Goal: Communication & Community: Answer question/provide support

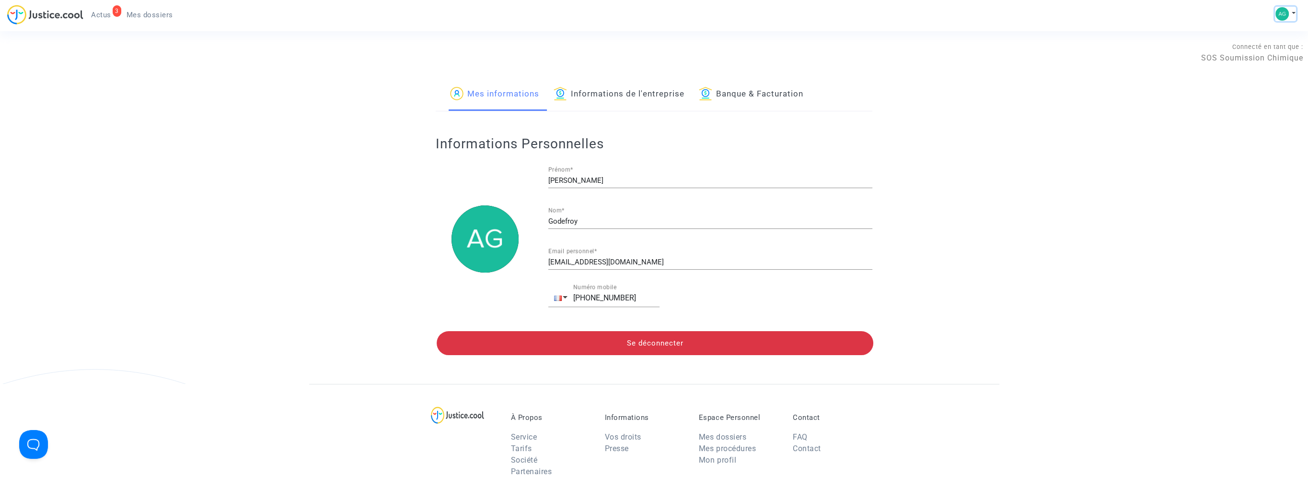
click at [1284, 15] on img at bounding box center [1282, 13] width 13 height 13
click at [724, 87] on link "Banque & Facturation" at bounding box center [751, 94] width 105 height 33
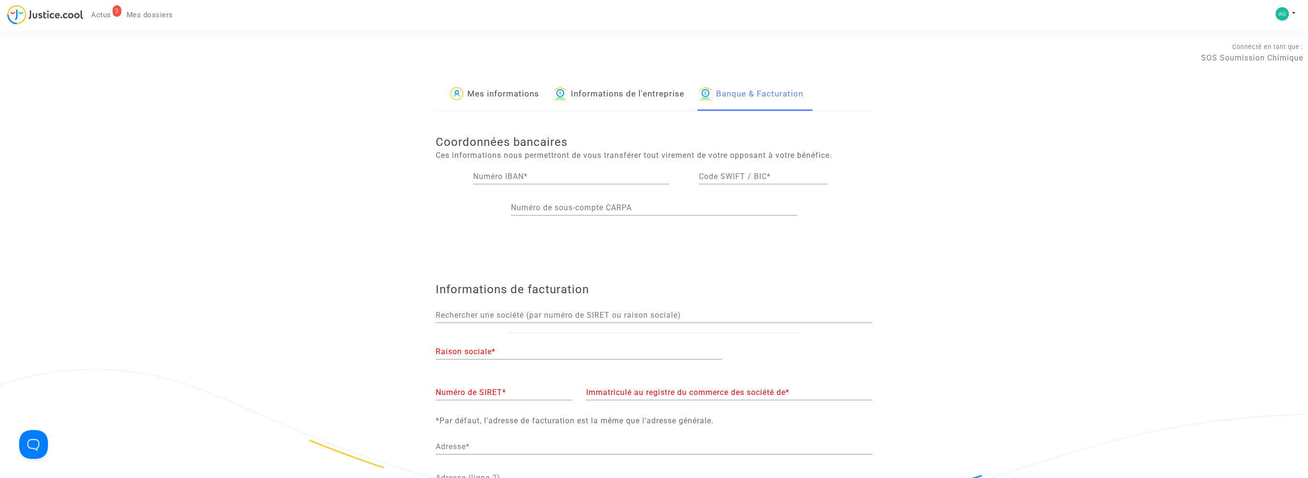
click at [652, 90] on link "Informations de l'entreprise" at bounding box center [619, 94] width 131 height 33
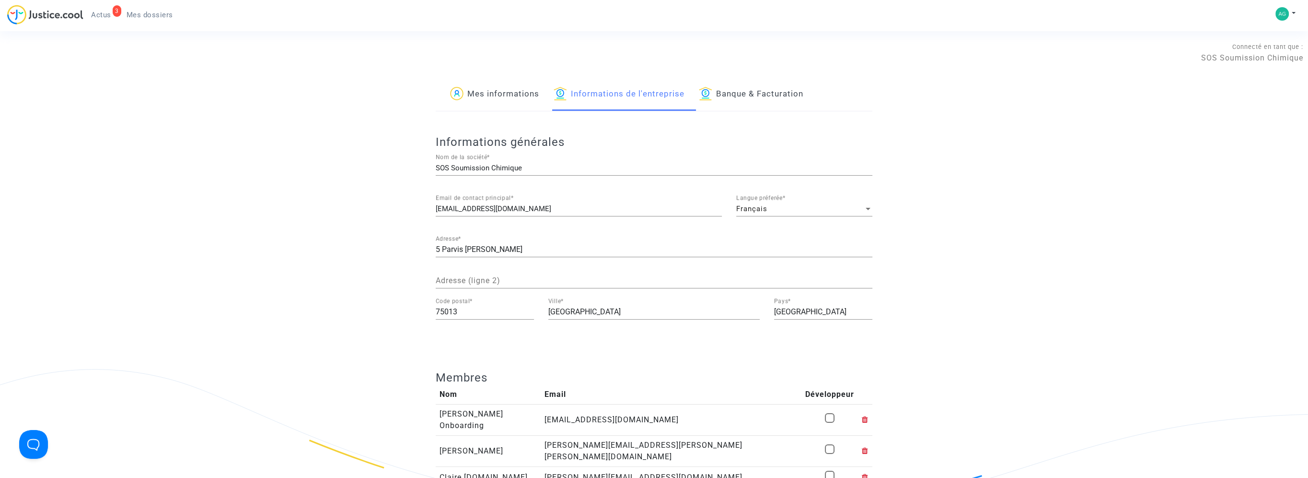
click at [751, 92] on link "Banque & Facturation" at bounding box center [751, 94] width 105 height 33
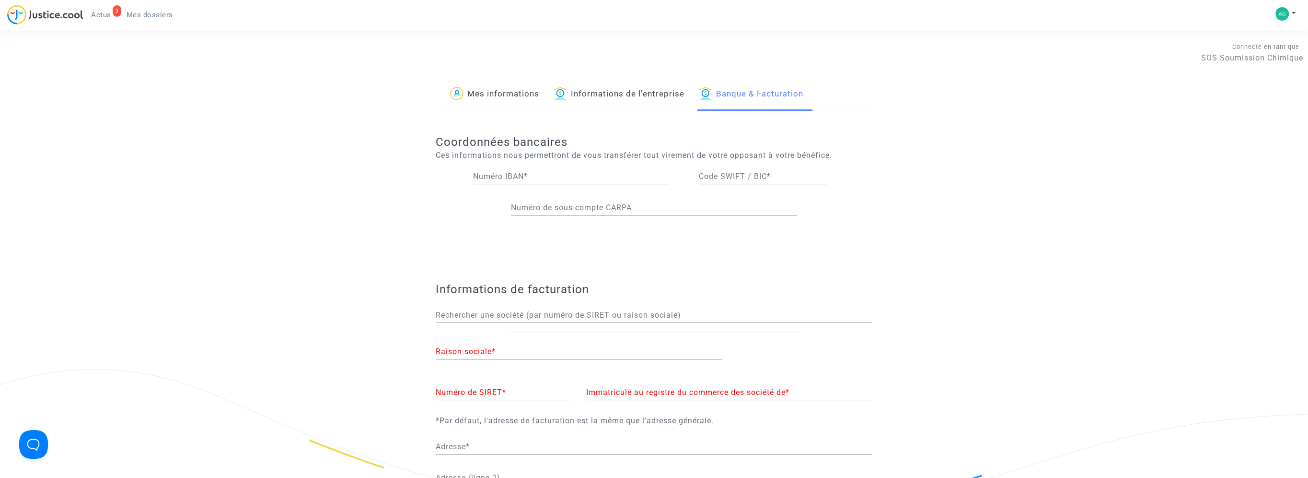
click at [681, 91] on link "Informations de l'entreprise" at bounding box center [619, 94] width 131 height 33
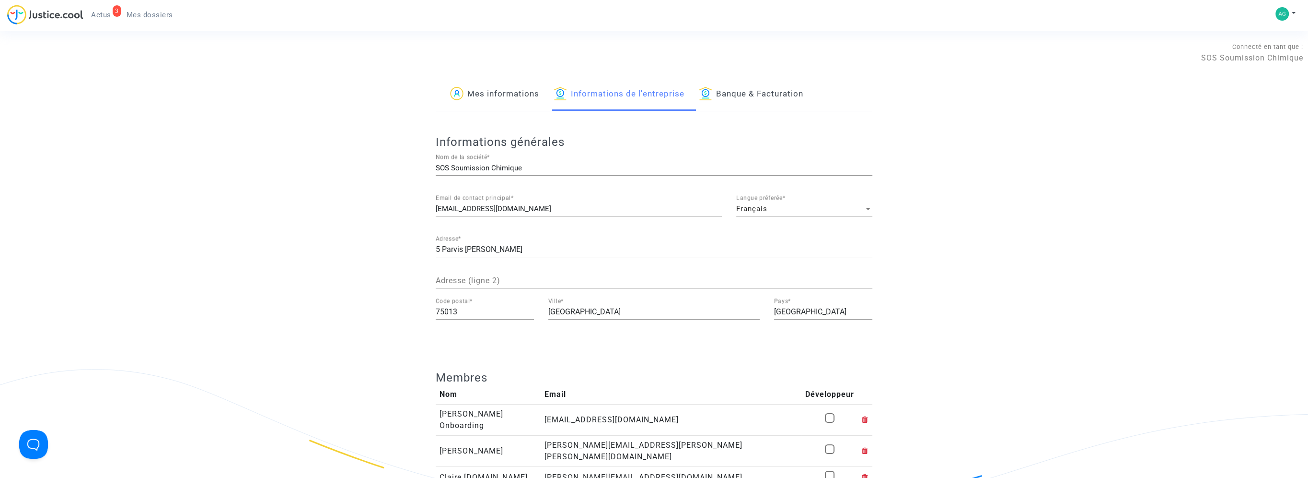
click at [765, 90] on link "Banque & Facturation" at bounding box center [751, 94] width 105 height 33
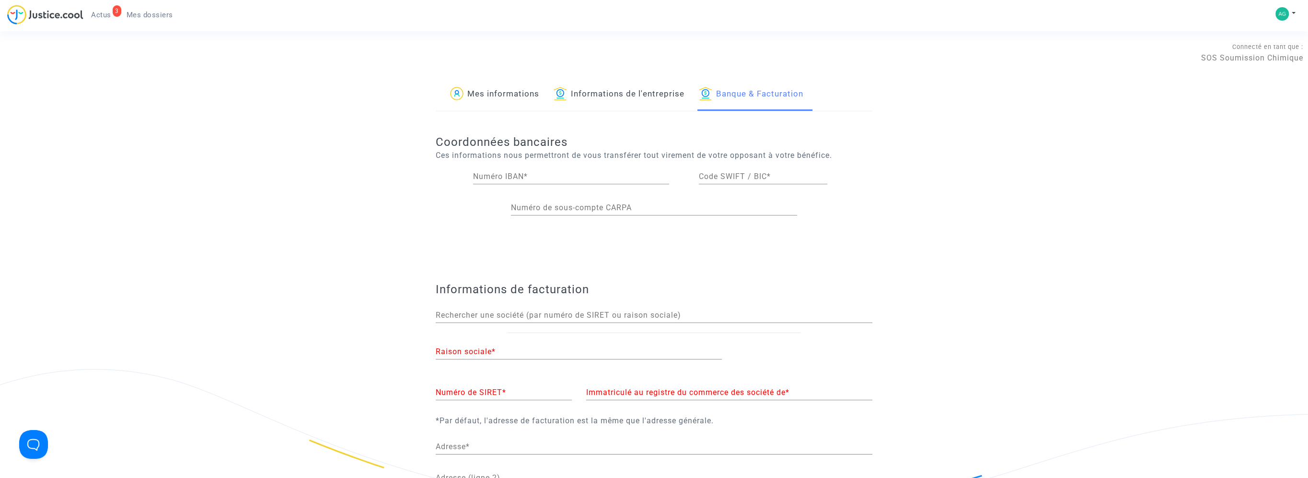
click at [585, 79] on link "Informations de l'entreprise" at bounding box center [619, 94] width 131 height 33
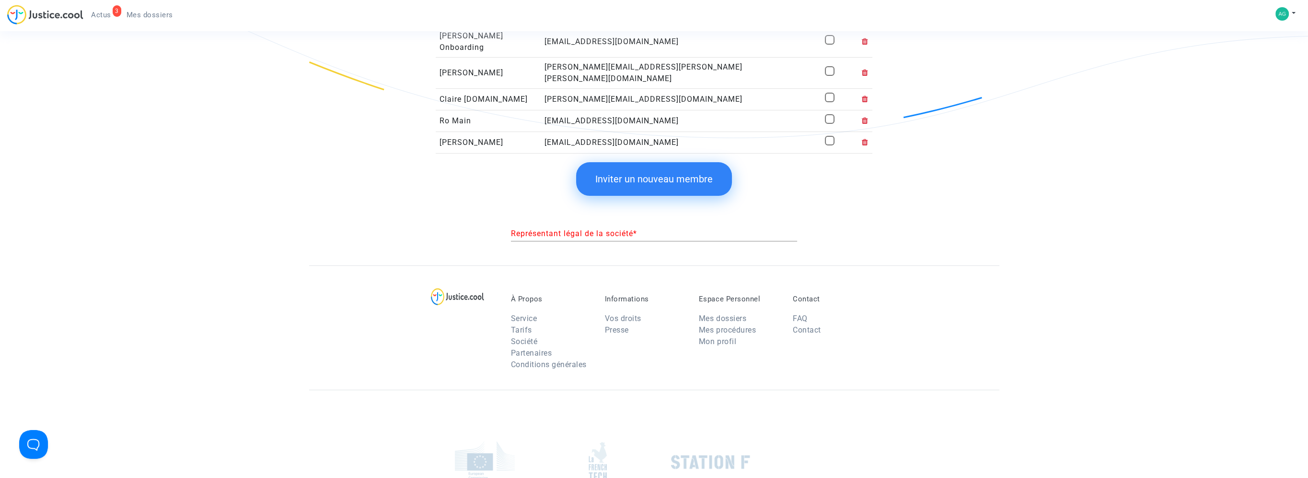
scroll to position [384, 0]
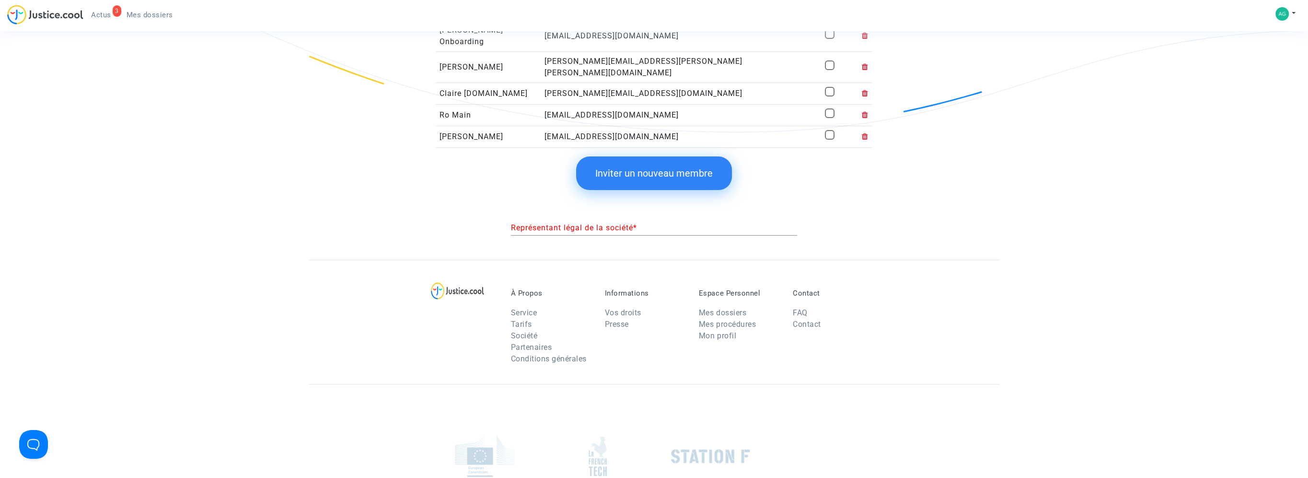
click at [580, 224] on input "Représentant légal de la société *" at bounding box center [654, 228] width 286 height 8
type input "[PERSON_NAME]"
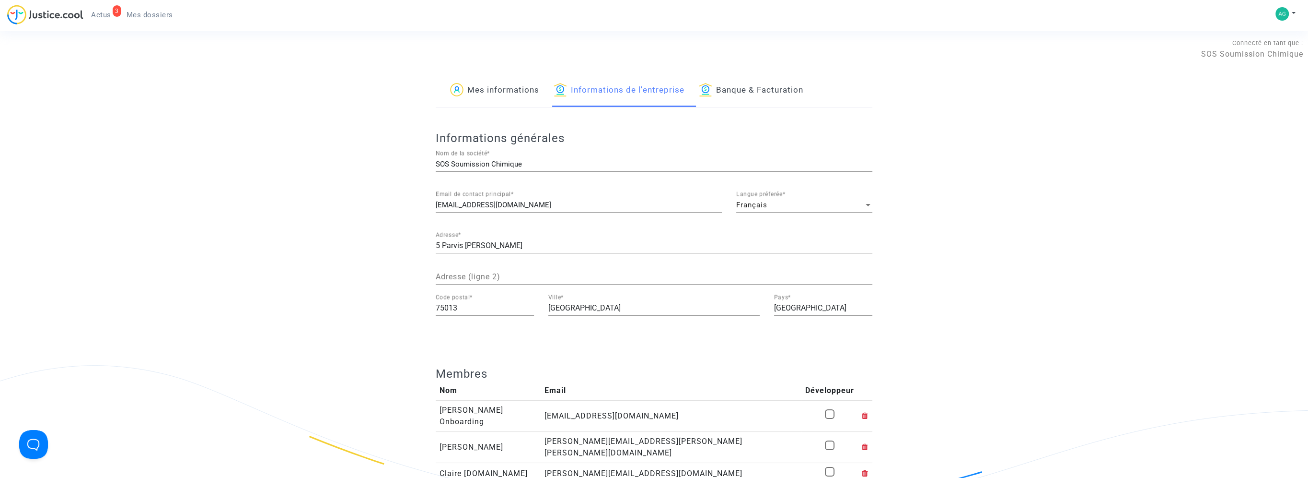
scroll to position [0, 0]
click at [1287, 12] on img at bounding box center [1282, 13] width 13 height 13
click at [1238, 32] on link "Mon profil" at bounding box center [1247, 33] width 97 height 15
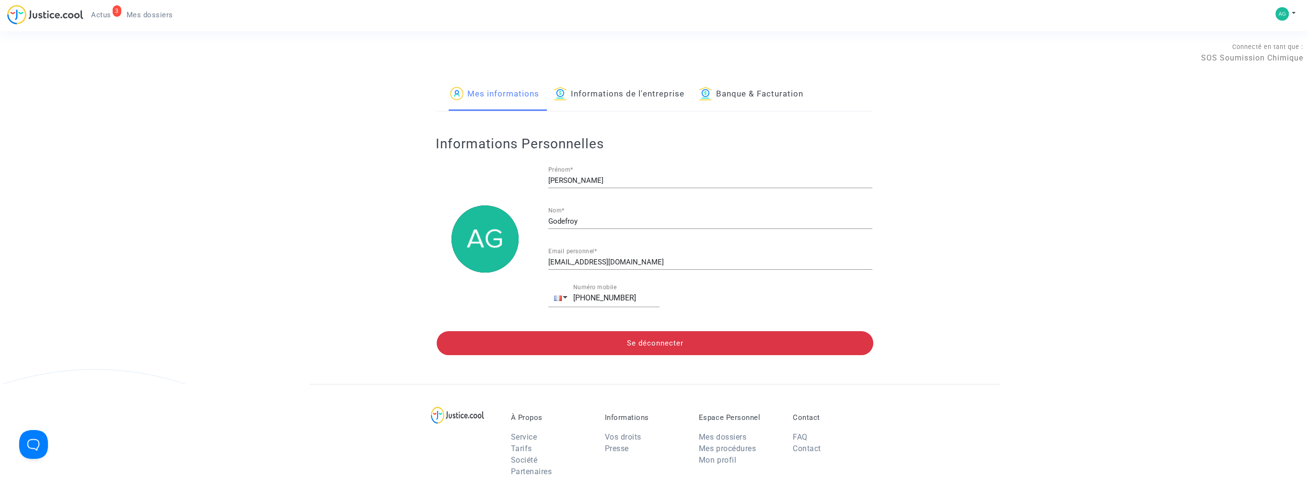
click at [634, 102] on link "Informations de l'entreprise" at bounding box center [619, 94] width 131 height 33
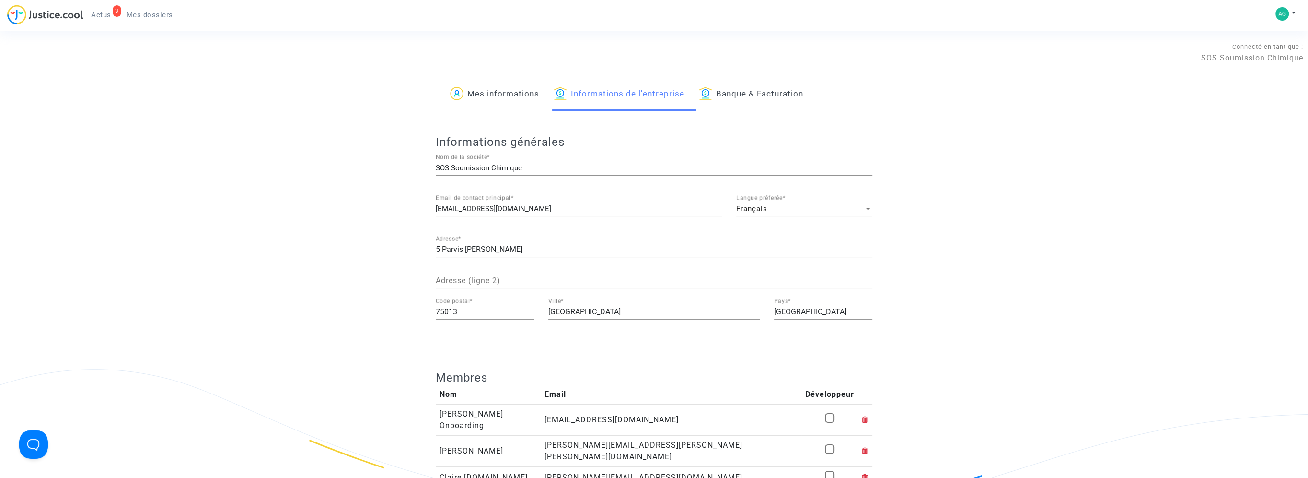
click at [814, 90] on div "Mes informations Informations de l'entreprise Banque & Facturation" at bounding box center [654, 94] width 437 height 33
click at [107, 7] on ul "3 Actus Mes dossiers" at bounding box center [131, 13] width 97 height 17
click at [109, 12] on span "Actus" at bounding box center [101, 15] width 20 height 9
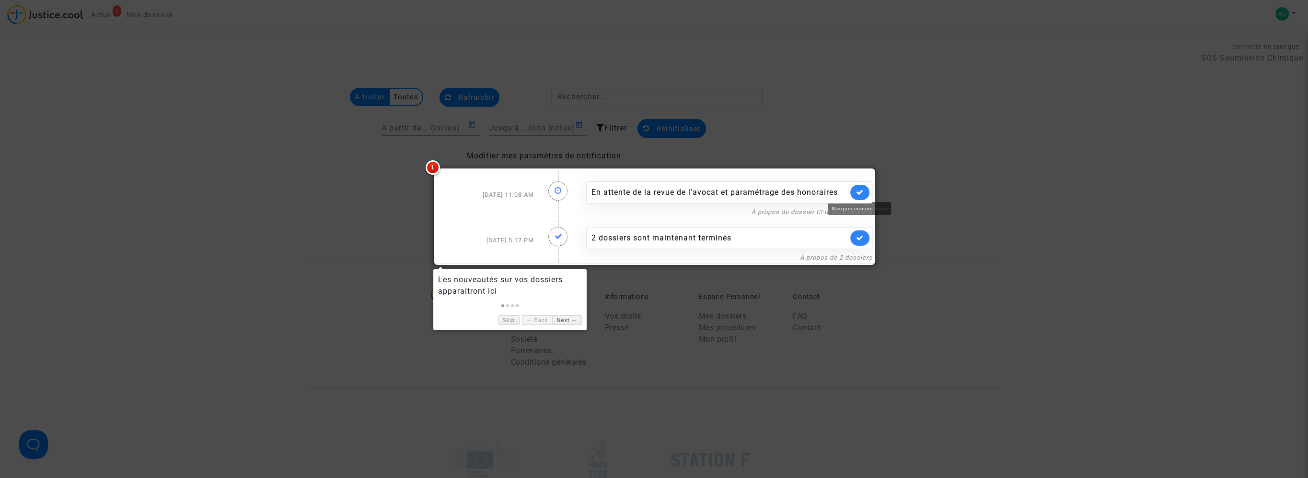
drag, startPoint x: 727, startPoint y: 220, endPoint x: 711, endPoint y: 224, distance: 16.1
click at [711, 224] on timeline "[DATE] 11:08 AM En attente de la revue de l'avocat et paramétrage des honoraire…" at bounding box center [654, 217] width 437 height 92
drag, startPoint x: 711, startPoint y: 224, endPoint x: 711, endPoint y: 235, distance: 10.5
click at [711, 235] on div "2 dossiers sont maintenant terminés" at bounding box center [720, 238] width 256 height 12
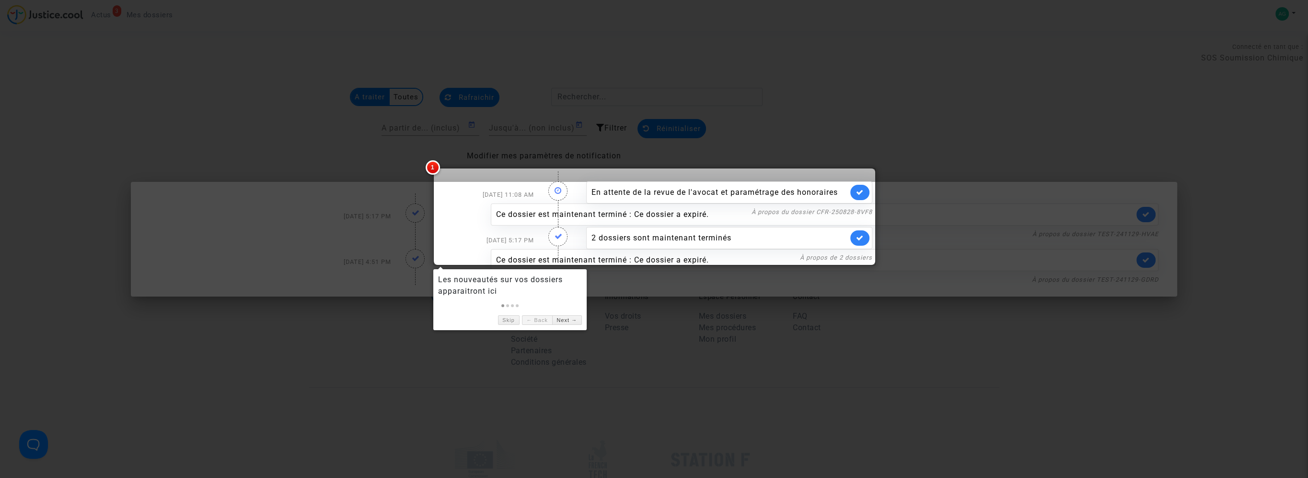
click at [1028, 209] on div at bounding box center [654, 239] width 1308 height 478
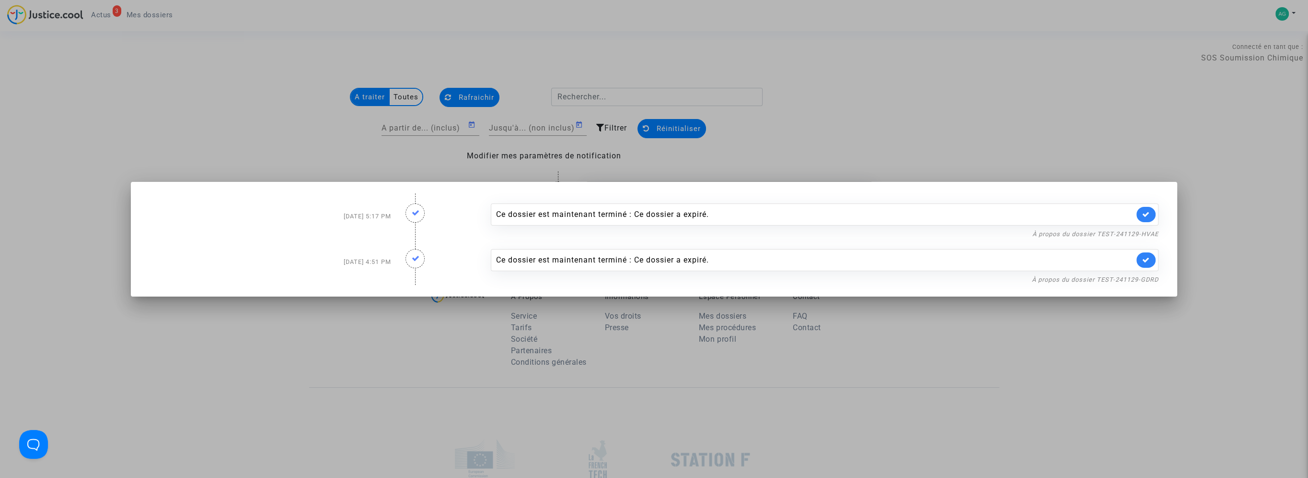
click at [706, 76] on div at bounding box center [654, 239] width 1308 height 478
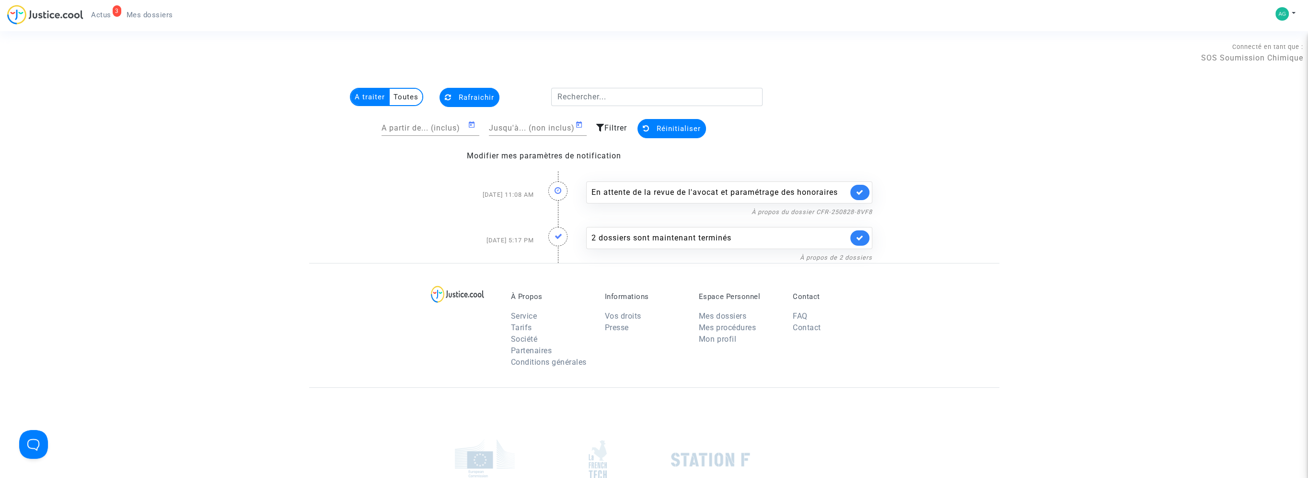
click at [861, 188] on icon at bounding box center [860, 191] width 8 height 7
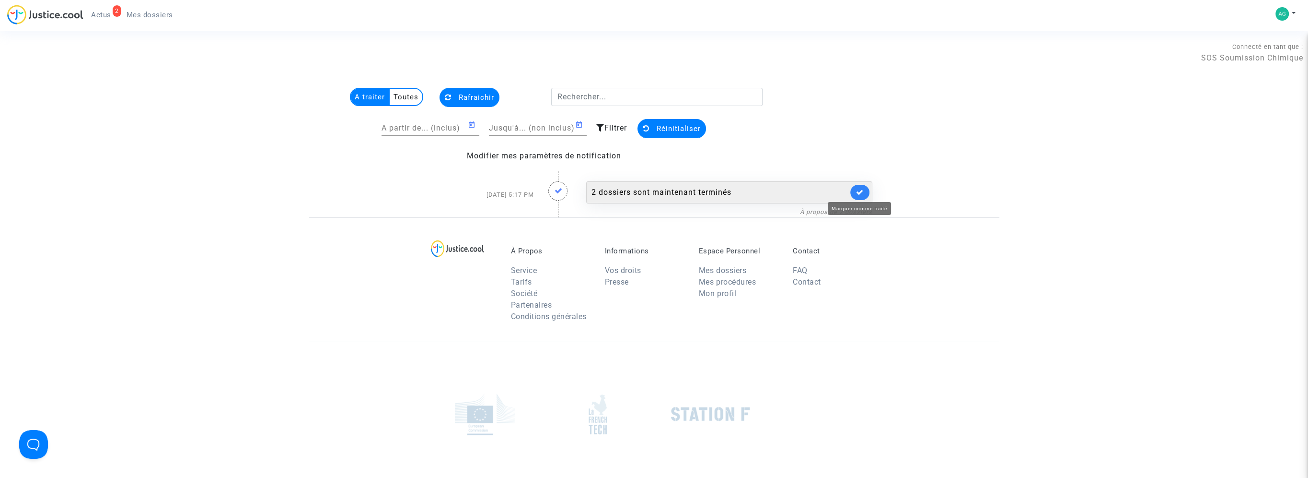
click at [861, 188] on icon at bounding box center [860, 191] width 8 height 7
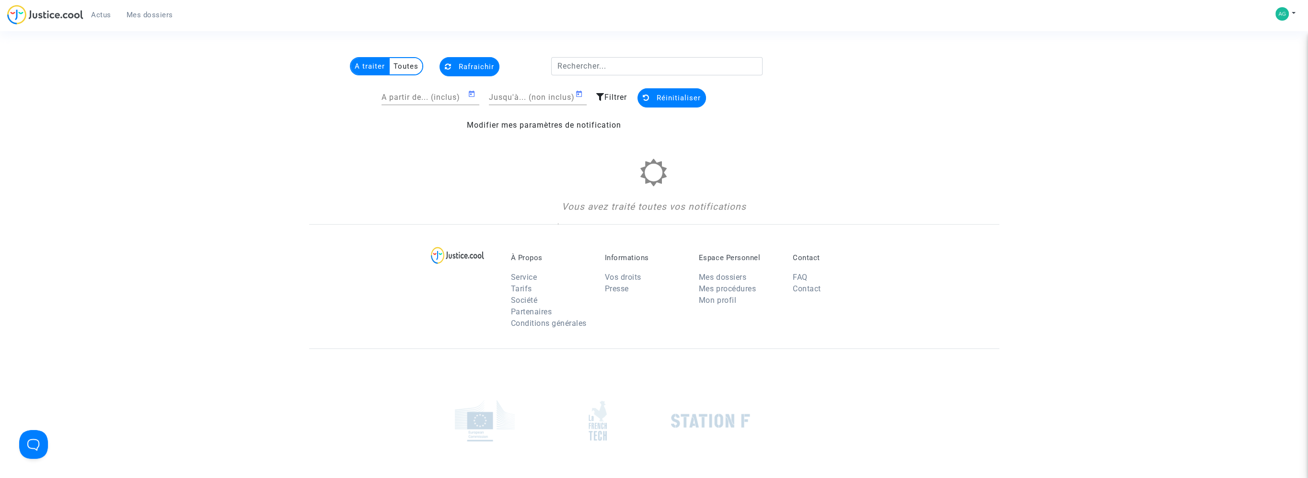
scroll to position [48, 0]
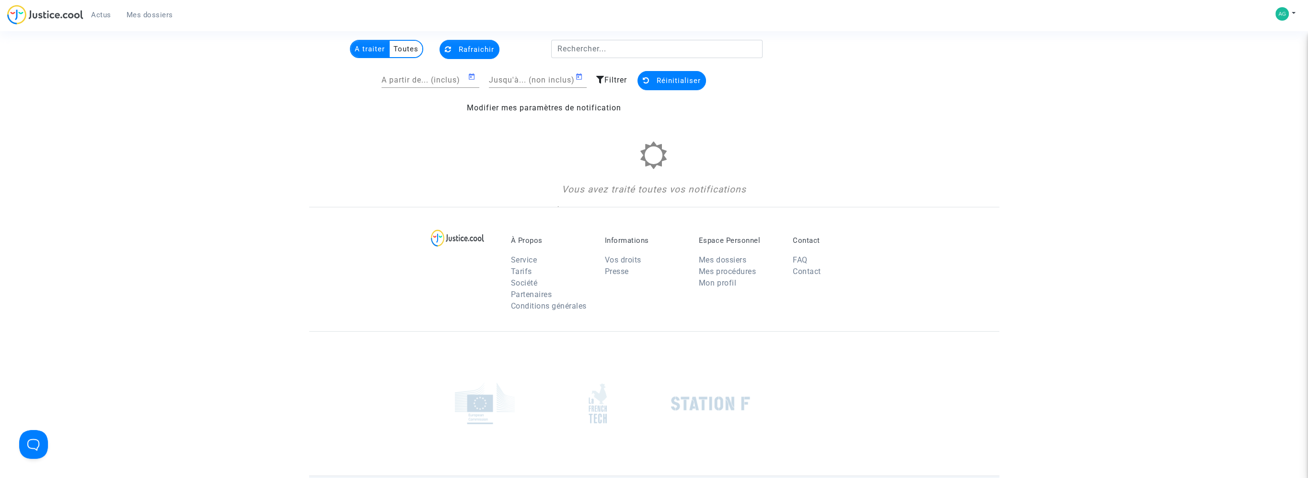
click at [630, 77] on div "A partir de... (inclus) Jusqu'à... (non inclus) Filtrer Réinitialiser" at bounding box center [544, 81] width 437 height 41
click at [679, 86] on button "Réinitialiser" at bounding box center [672, 80] width 69 height 19
click at [679, 80] on span "Réinitialiser" at bounding box center [679, 80] width 44 height 9
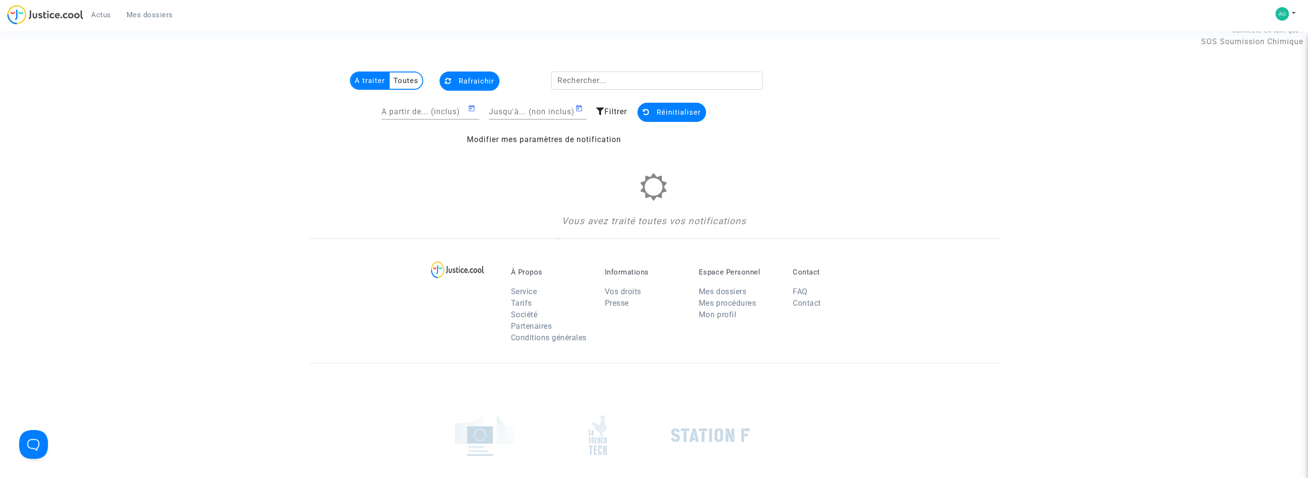
scroll to position [0, 0]
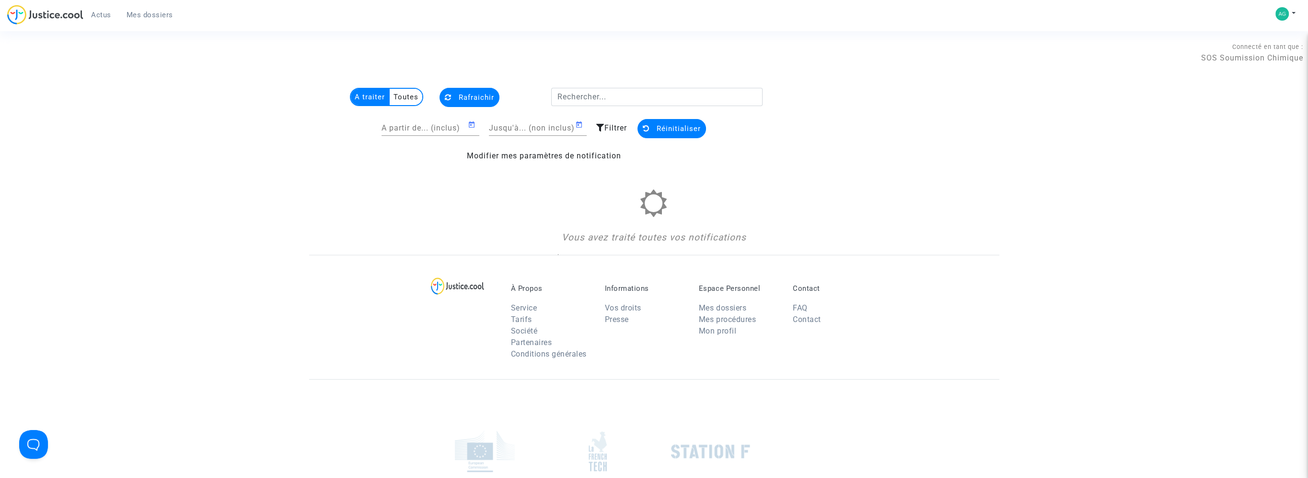
click at [149, 14] on span "Mes dossiers" at bounding box center [150, 15] width 47 height 9
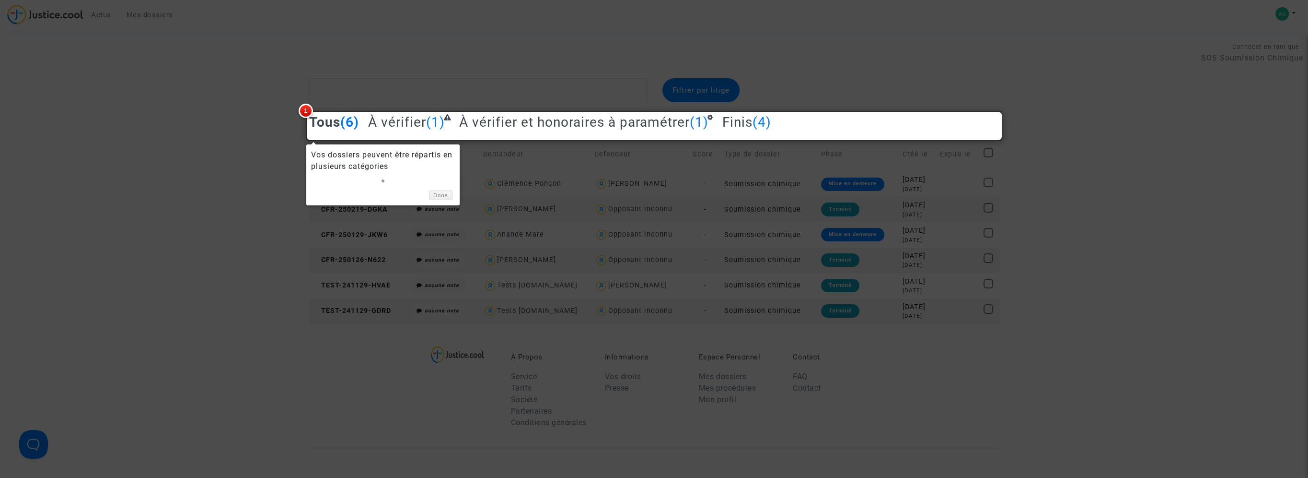
click at [155, 177] on div at bounding box center [654, 239] width 1308 height 478
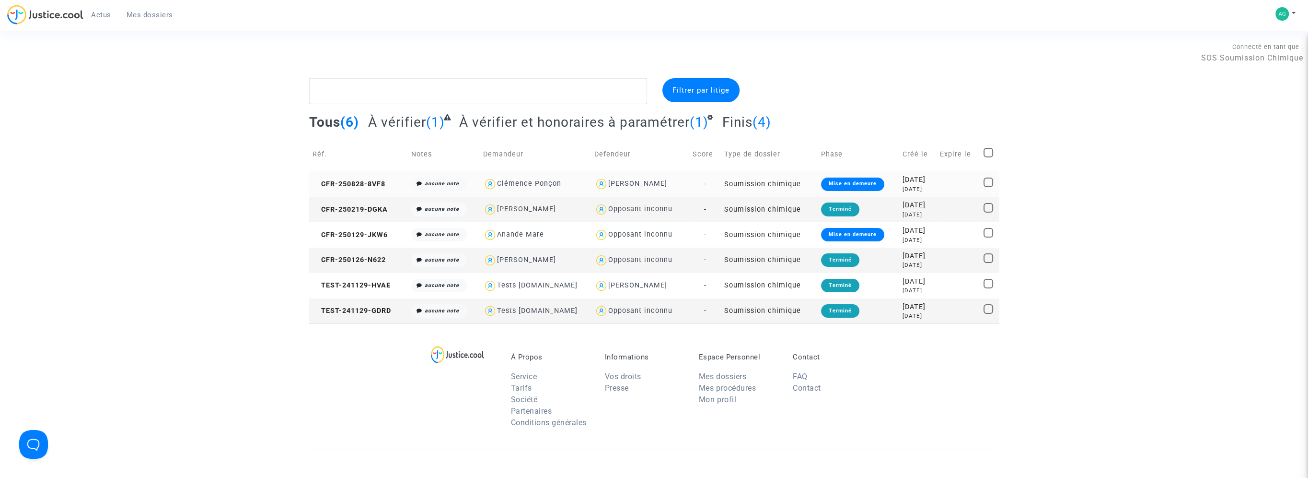
click at [855, 186] on div "Mise en demeure" at bounding box center [852, 183] width 63 height 13
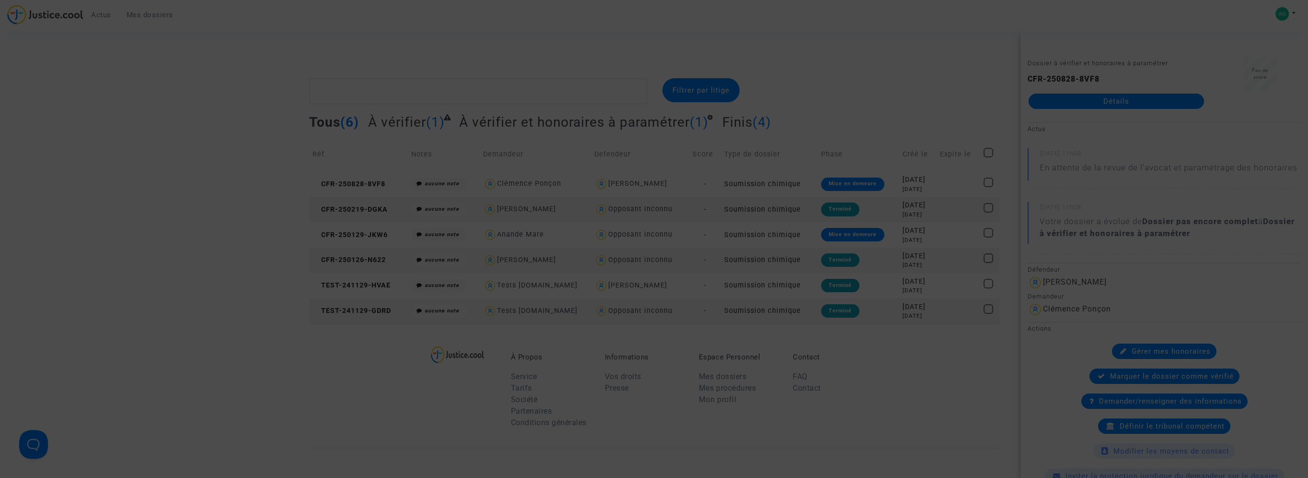
click at [1080, 203] on div at bounding box center [654, 239] width 1308 height 478
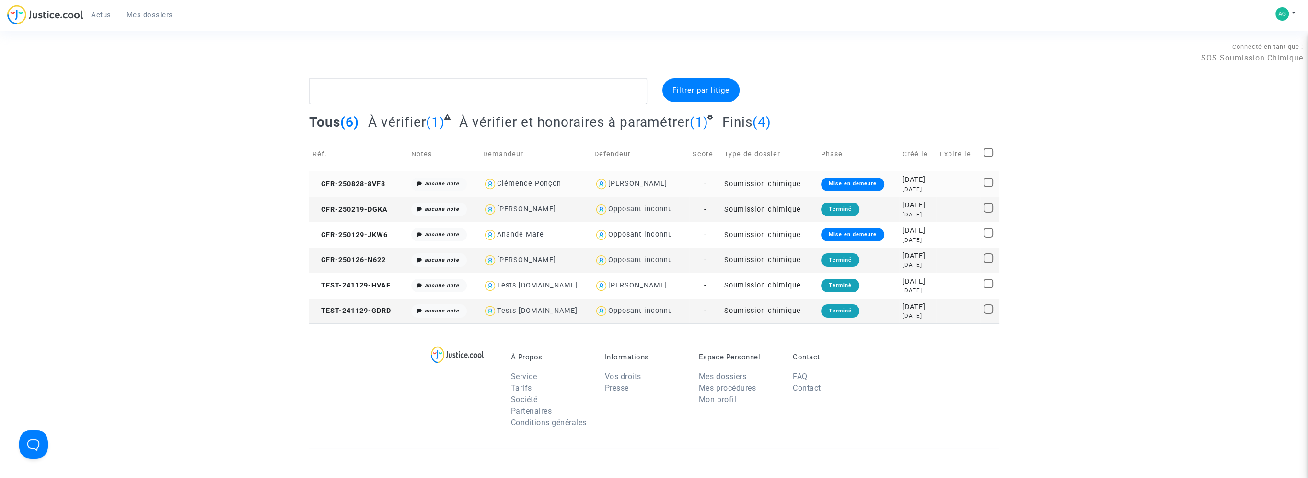
click at [951, 189] on td at bounding box center [958, 183] width 44 height 25
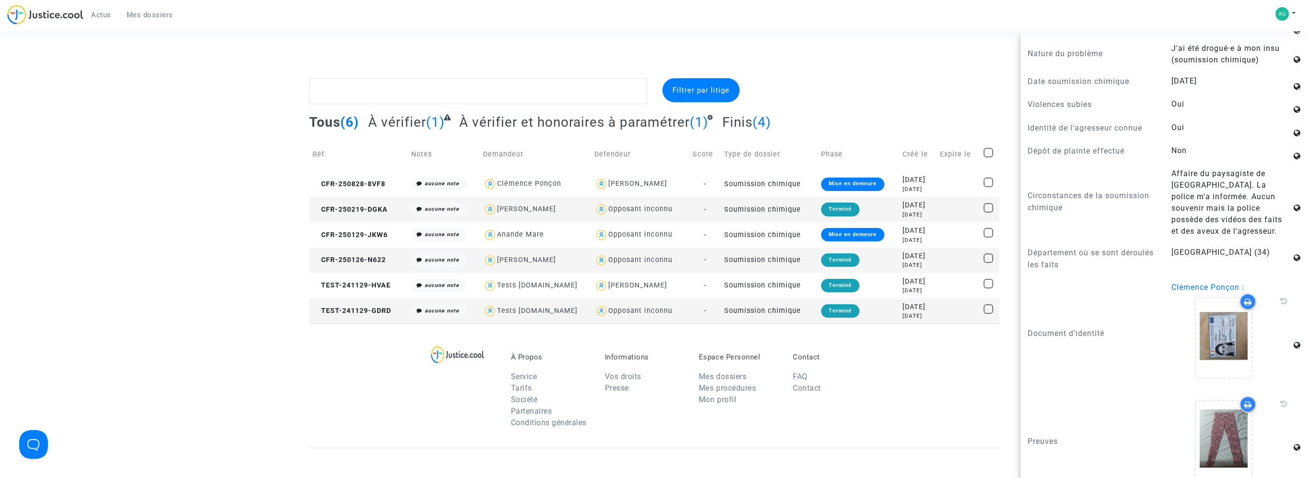
scroll to position [664, 0]
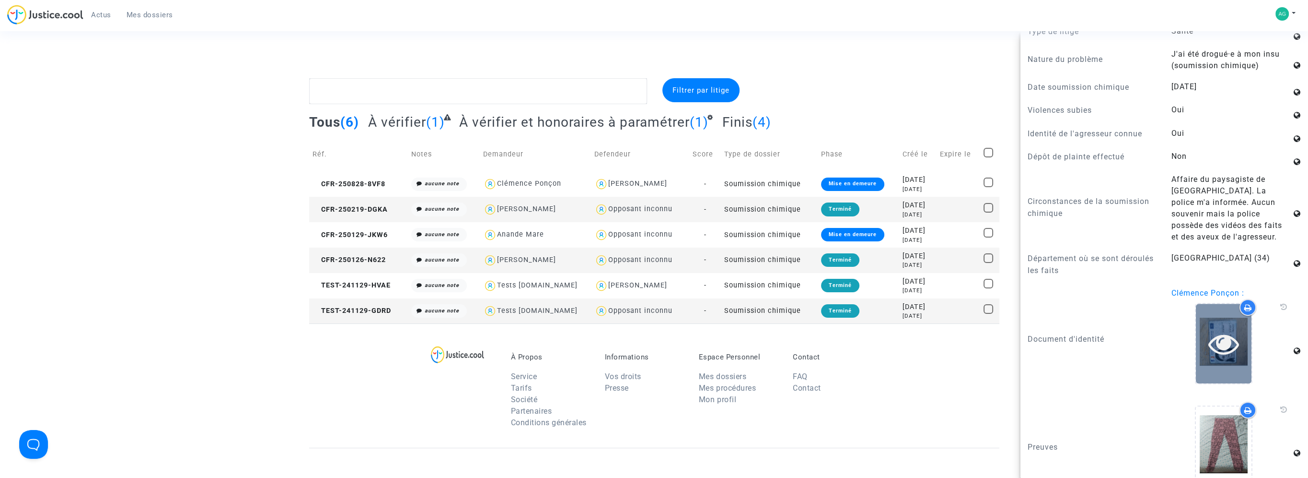
click at [1225, 334] on div at bounding box center [1224, 342] width 56 height 79
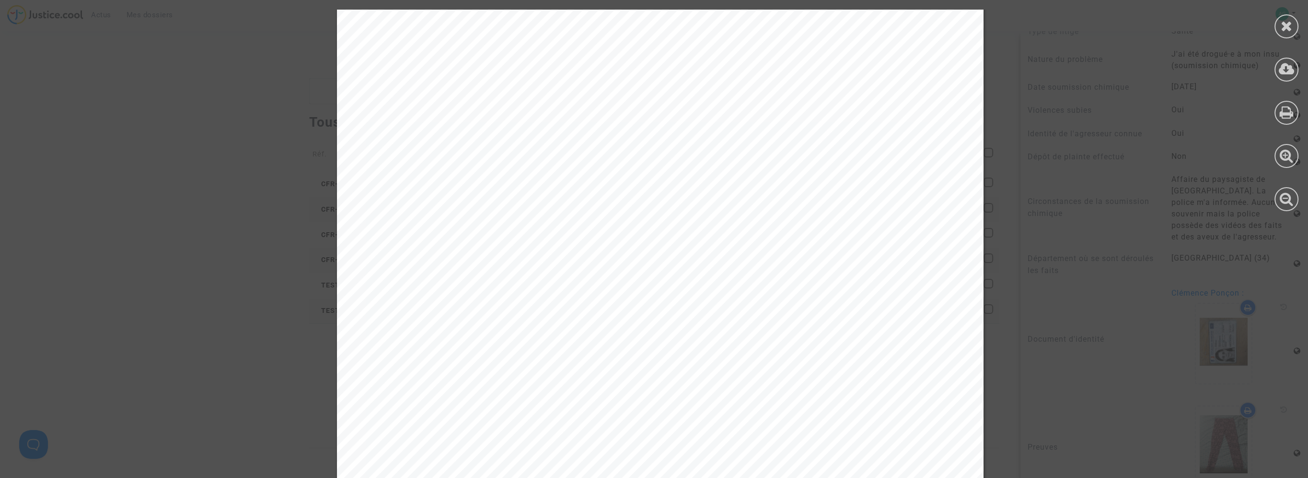
scroll to position [192, 0]
click at [1278, 25] on div at bounding box center [1287, 26] width 24 height 24
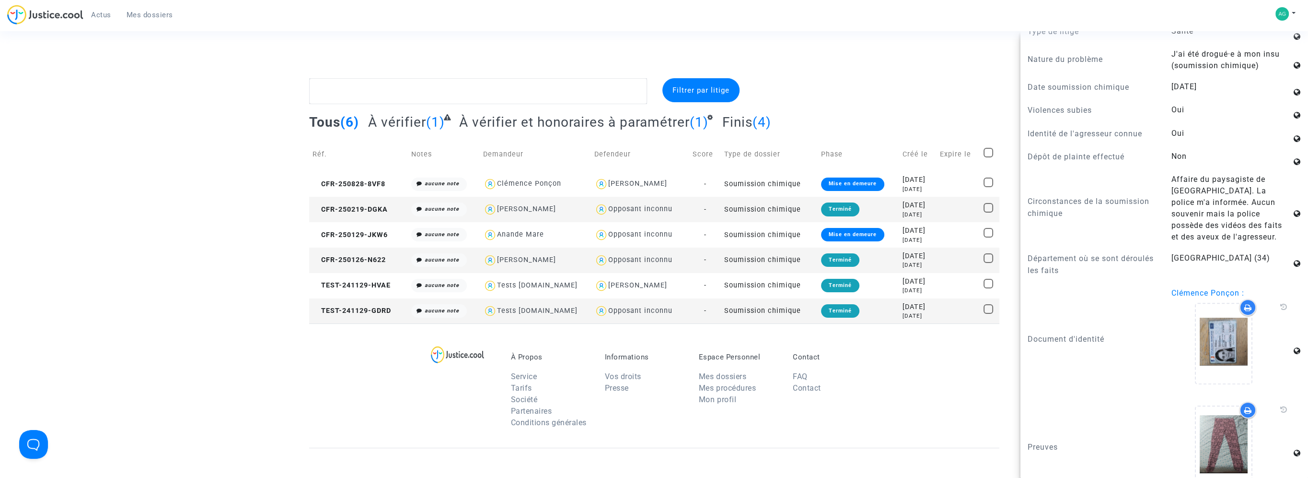
scroll to position [759, 0]
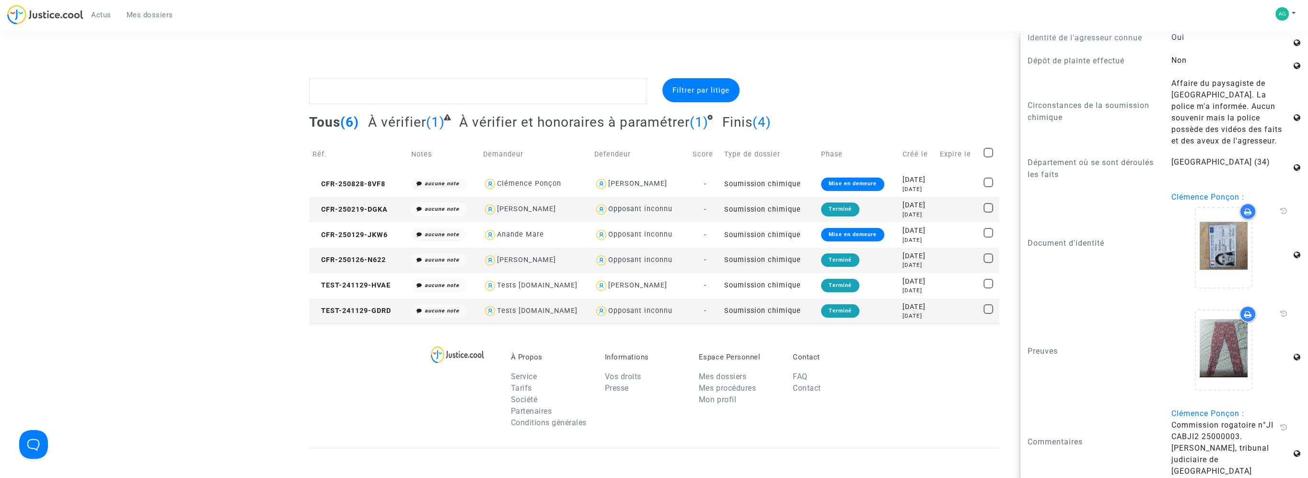
click at [1177, 439] on span "Commission rogatoire n°JI CABJI2 25000003. [PERSON_NAME], tribunal judiciaire d…" at bounding box center [1223, 447] width 102 height 55
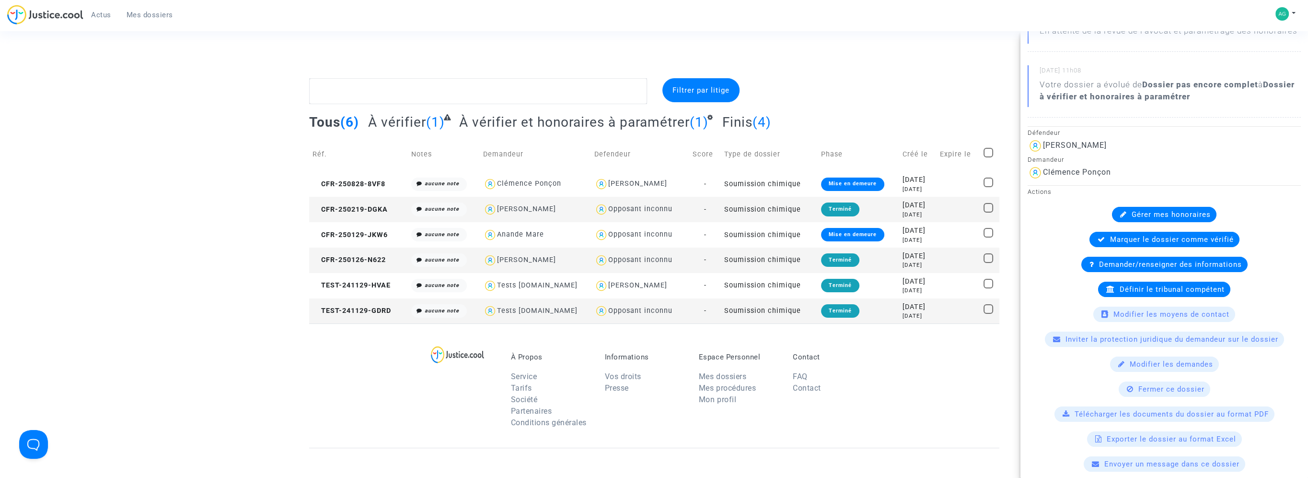
scroll to position [136, 0]
click at [1187, 219] on span "Gérer mes honoraires" at bounding box center [1171, 214] width 79 height 9
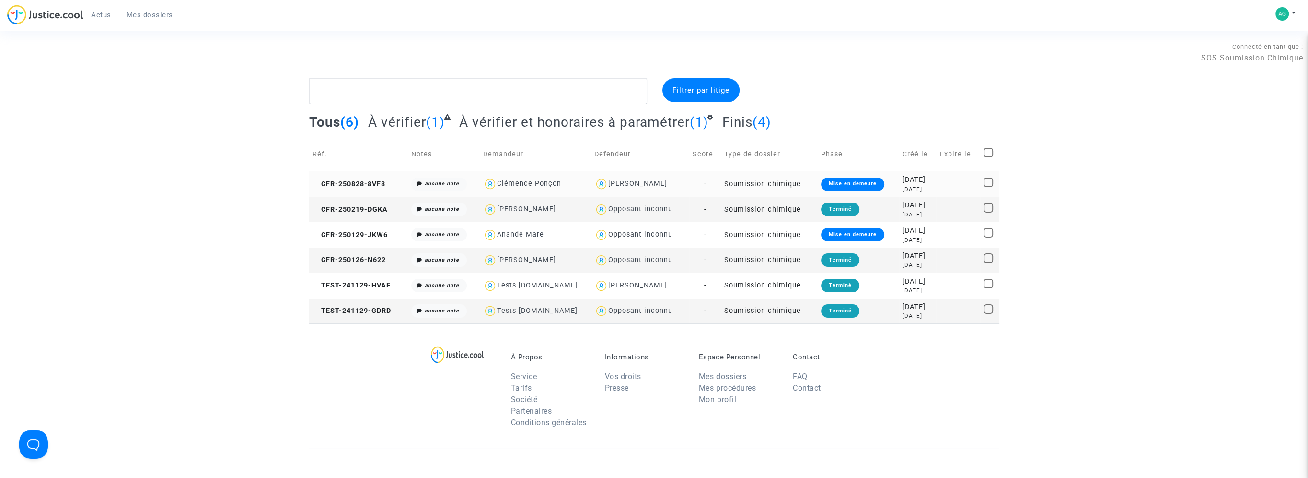
click at [594, 182] on img at bounding box center [601, 184] width 14 height 14
type textarea "@"Maui Raufaore""
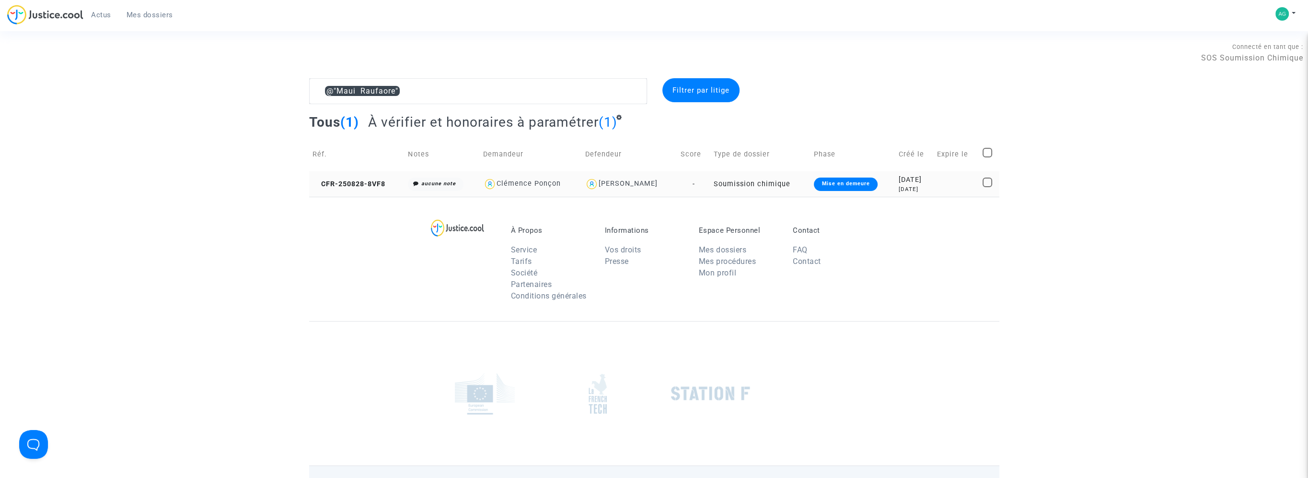
click at [911, 185] on div "[DATE]" at bounding box center [915, 189] width 32 height 8
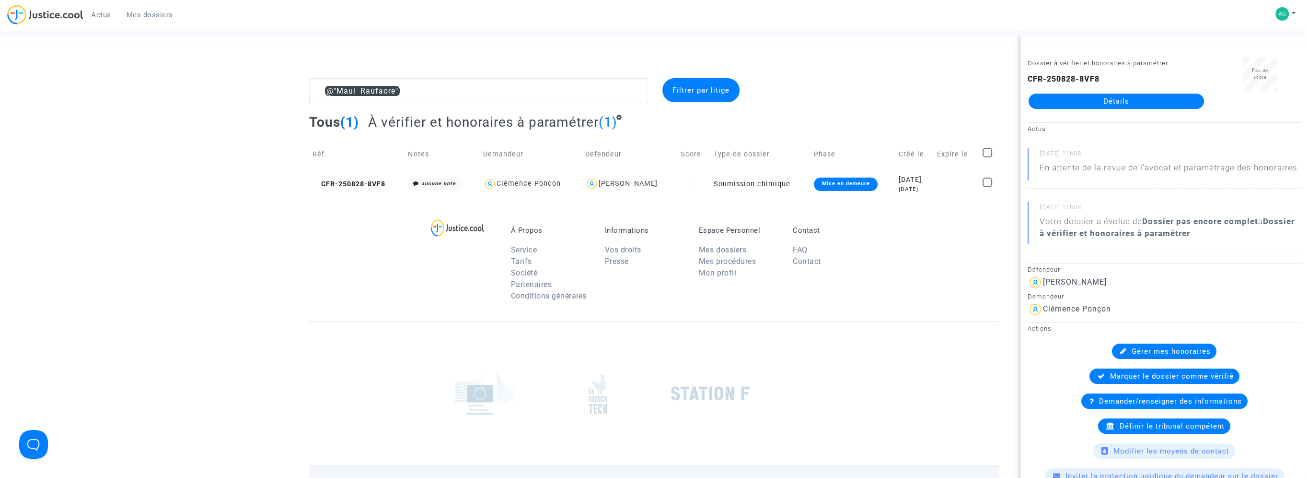
click at [1126, 99] on link "Détails" at bounding box center [1116, 100] width 175 height 15
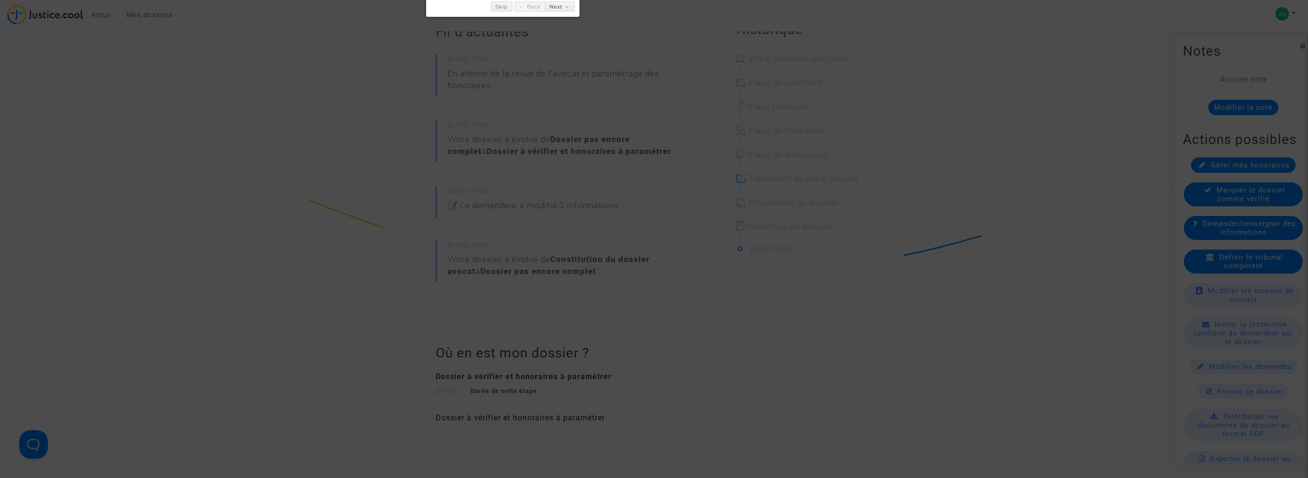
click at [343, 163] on div at bounding box center [654, 239] width 1308 height 478
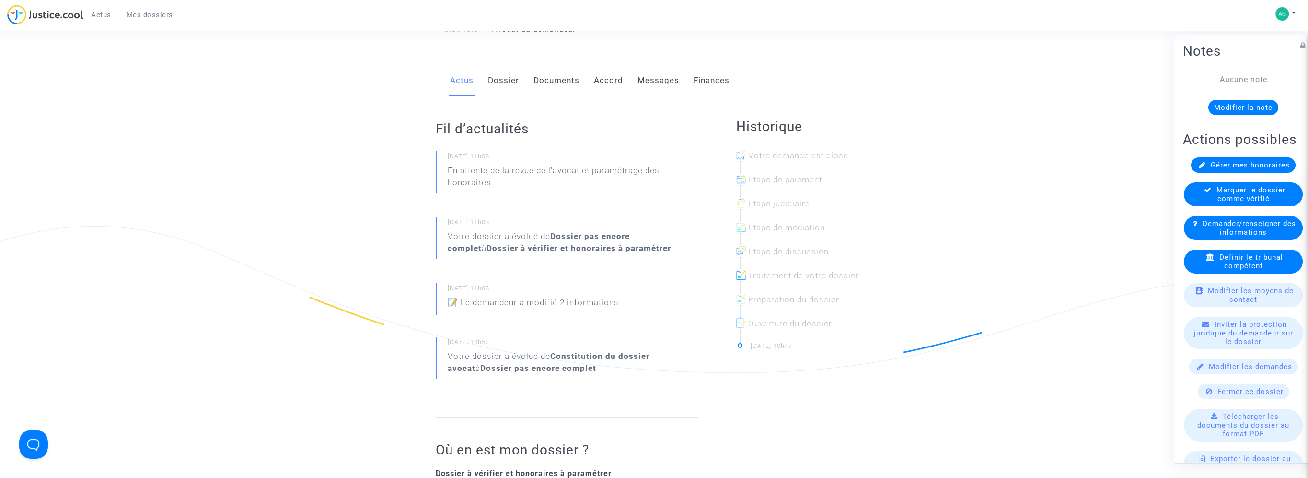
scroll to position [96, 0]
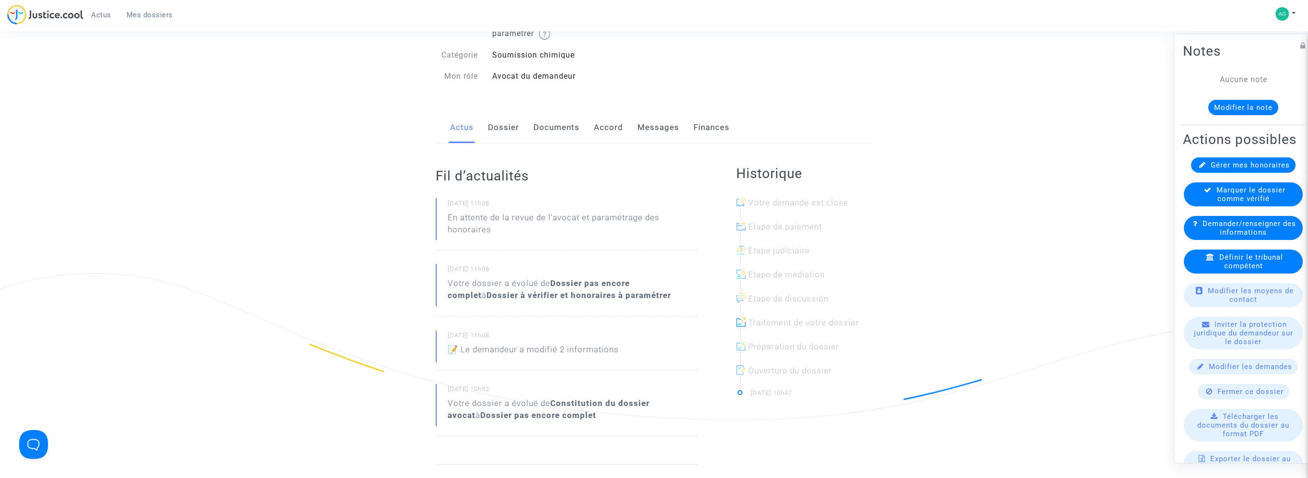
click at [566, 128] on link "Documents" at bounding box center [557, 128] width 46 height 32
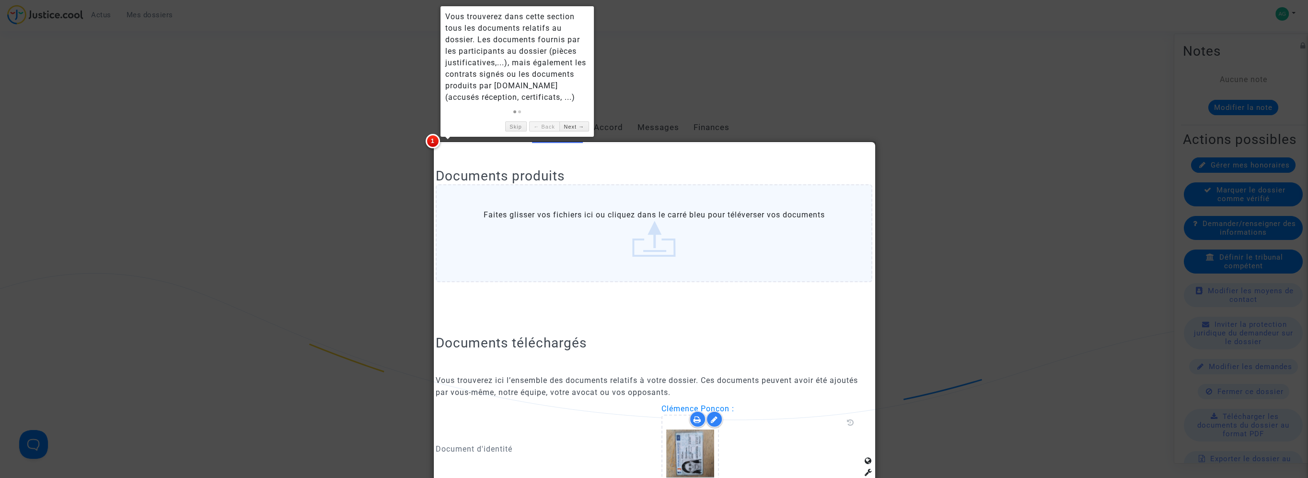
click at [781, 124] on div at bounding box center [654, 239] width 1308 height 478
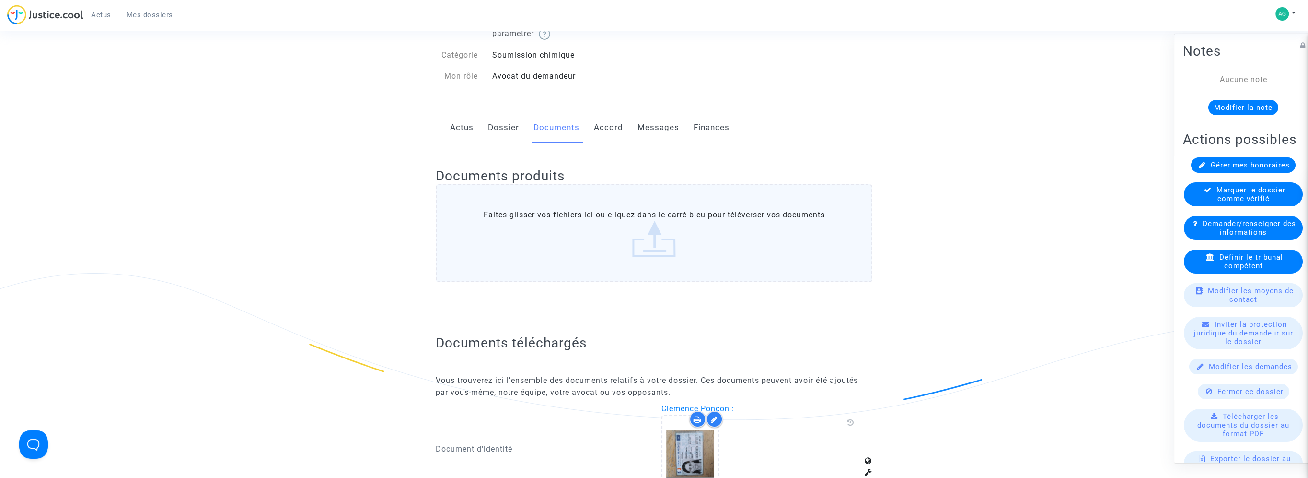
click at [513, 128] on link "Dossier" at bounding box center [503, 128] width 31 height 32
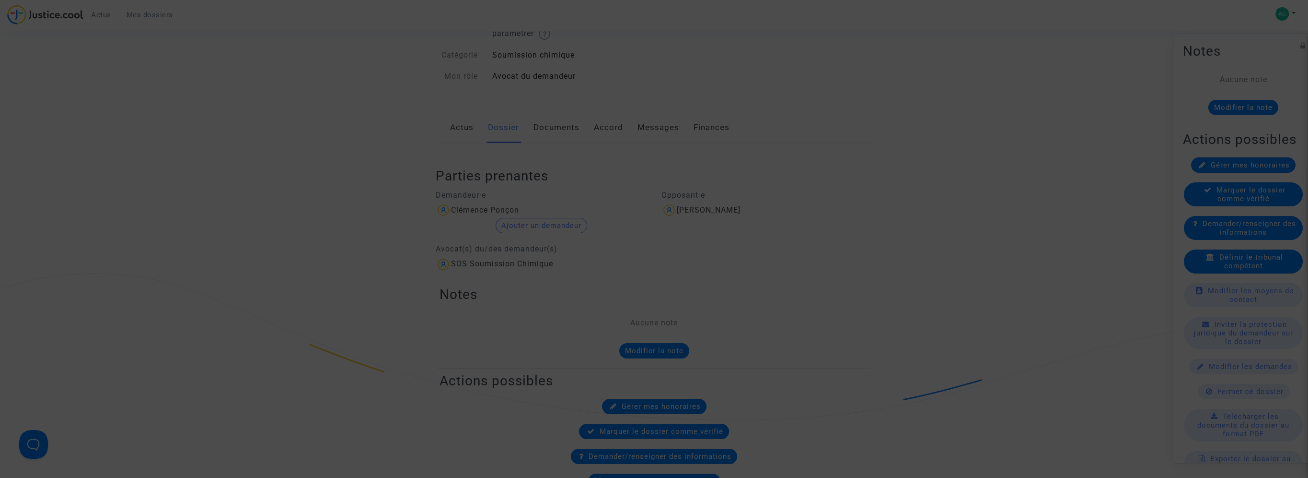
click at [966, 187] on div at bounding box center [654, 239] width 1308 height 478
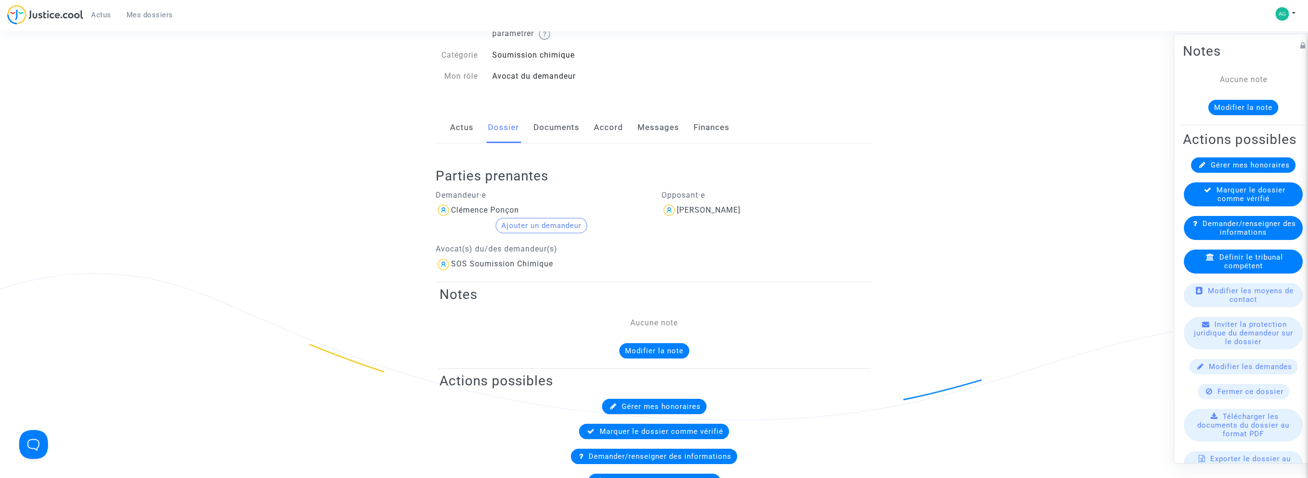
click at [652, 117] on link "Messages" at bounding box center [659, 128] width 42 height 32
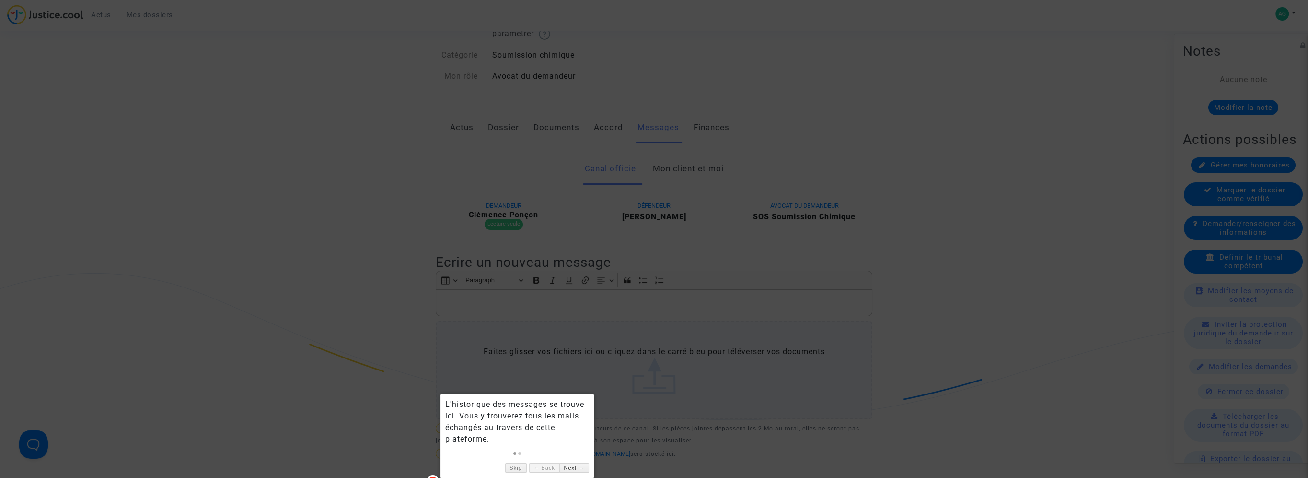
scroll to position [307, 0]
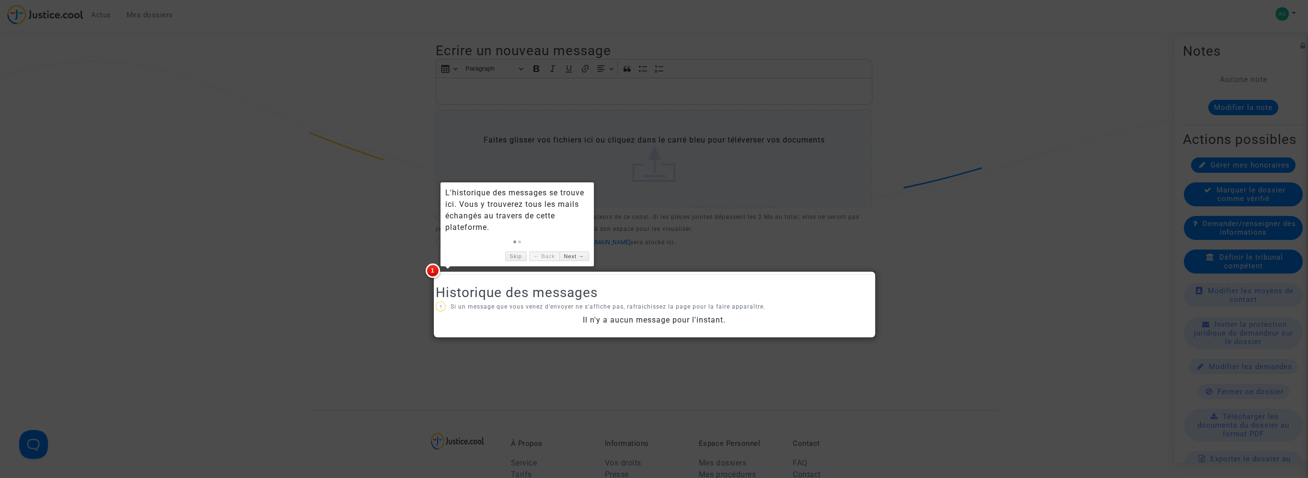
click at [775, 174] on div at bounding box center [654, 239] width 1308 height 478
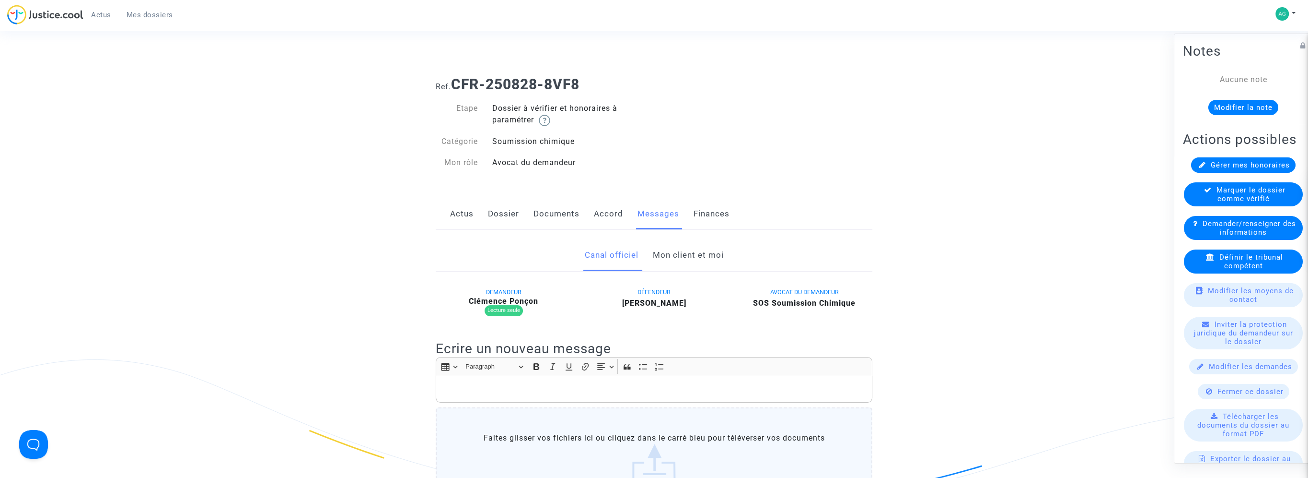
scroll to position [0, 0]
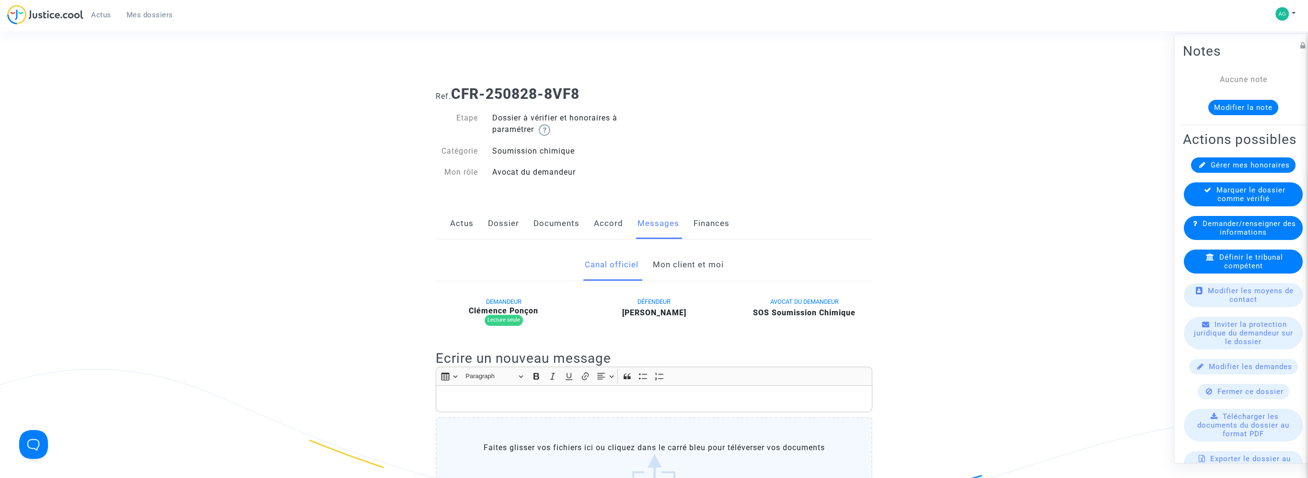
click at [472, 227] on link "Actus" at bounding box center [461, 224] width 23 height 32
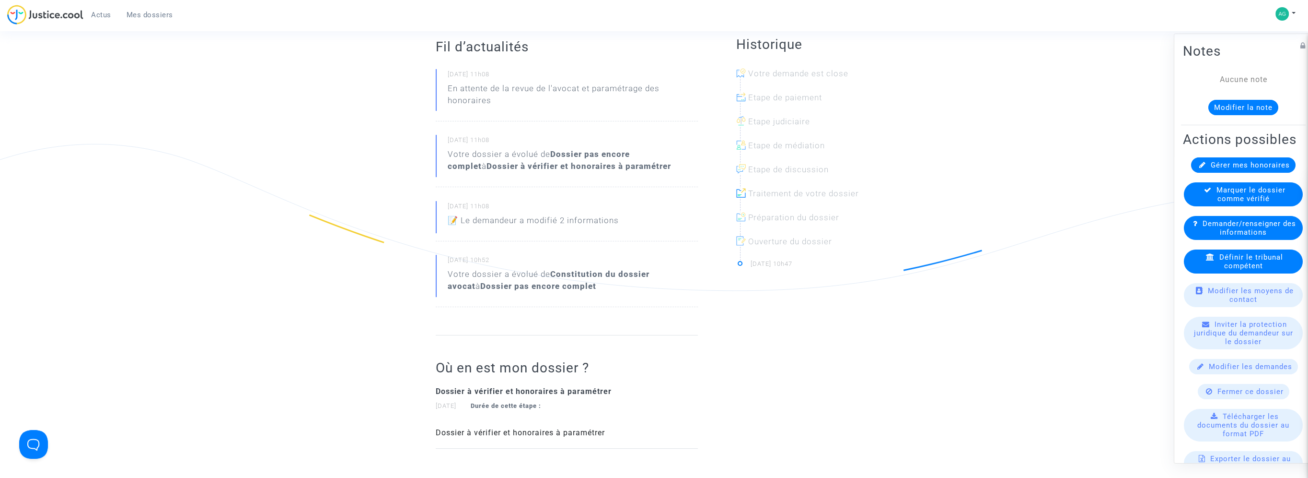
scroll to position [144, 0]
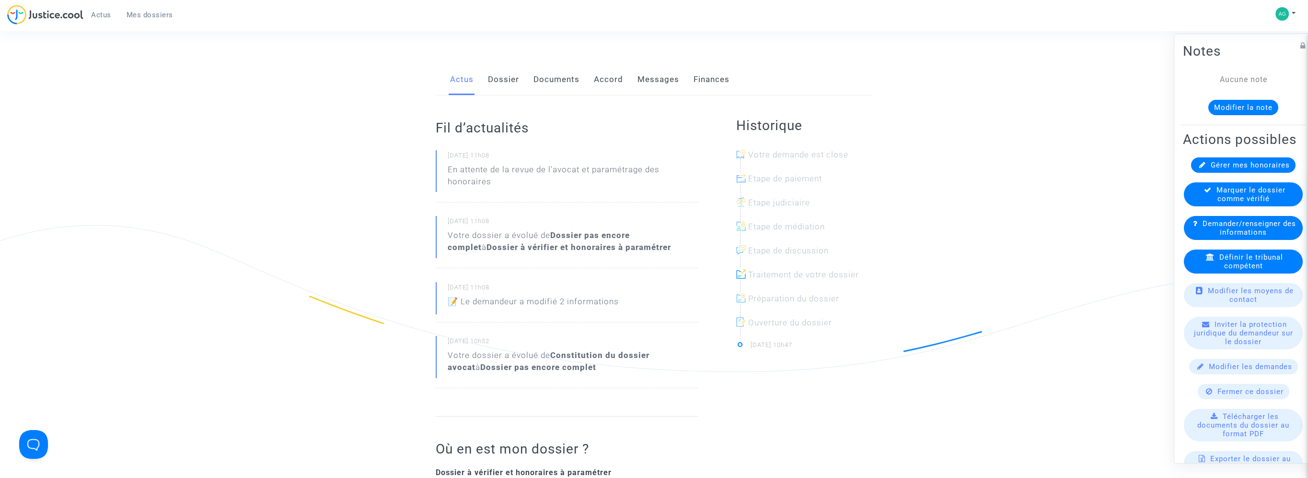
click at [705, 77] on link "Finances" at bounding box center [712, 80] width 36 height 32
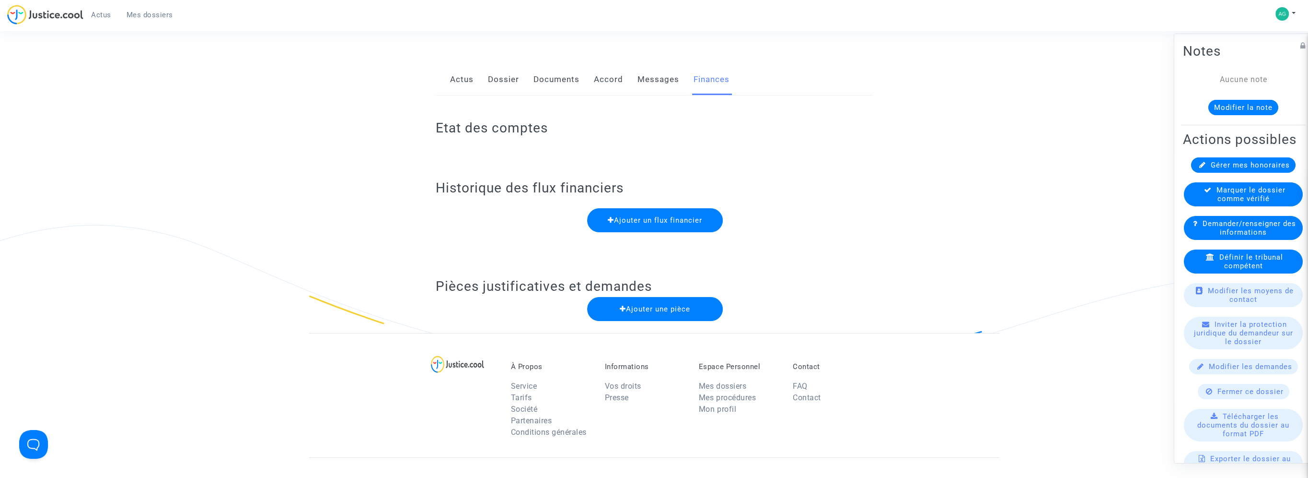
click at [681, 79] on div "Actus Dossier Documents Accord Messages Finances" at bounding box center [654, 80] width 437 height 32
click at [659, 82] on link "Messages" at bounding box center [659, 80] width 42 height 32
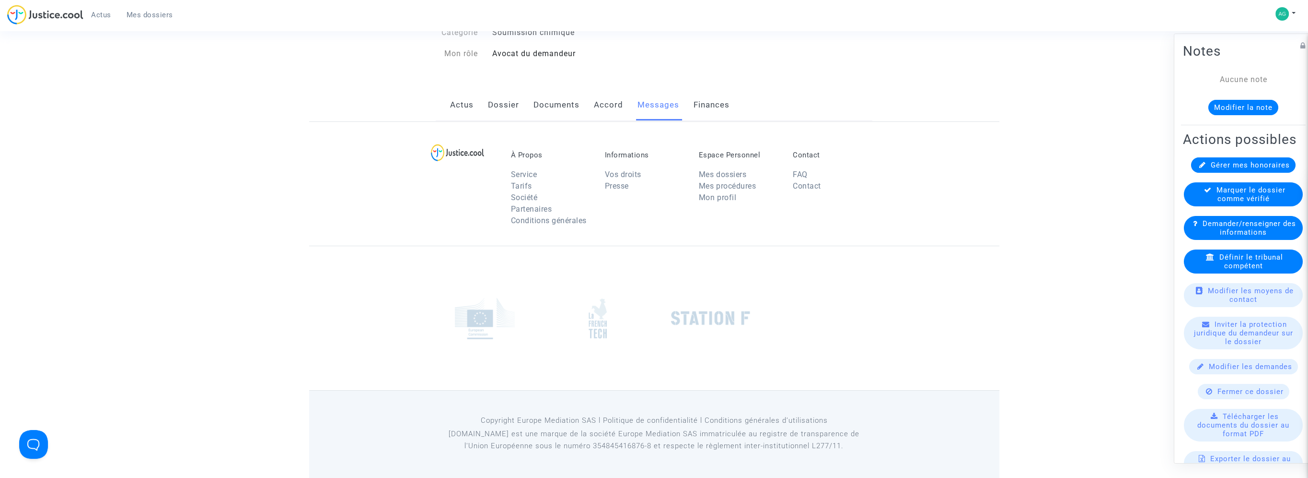
scroll to position [144, 0]
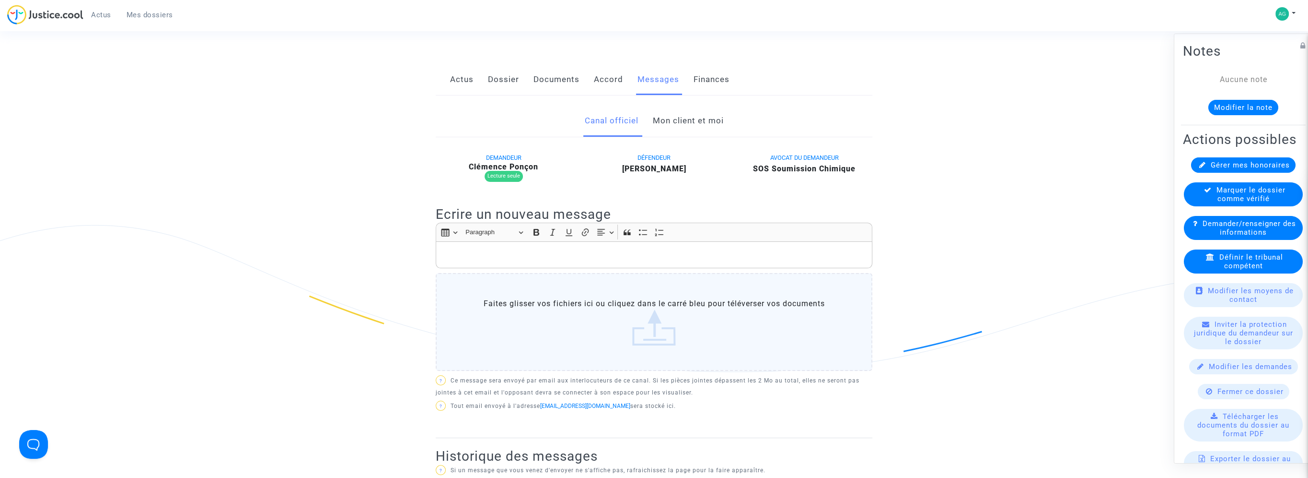
click at [596, 81] on link "Accord" at bounding box center [608, 80] width 29 height 32
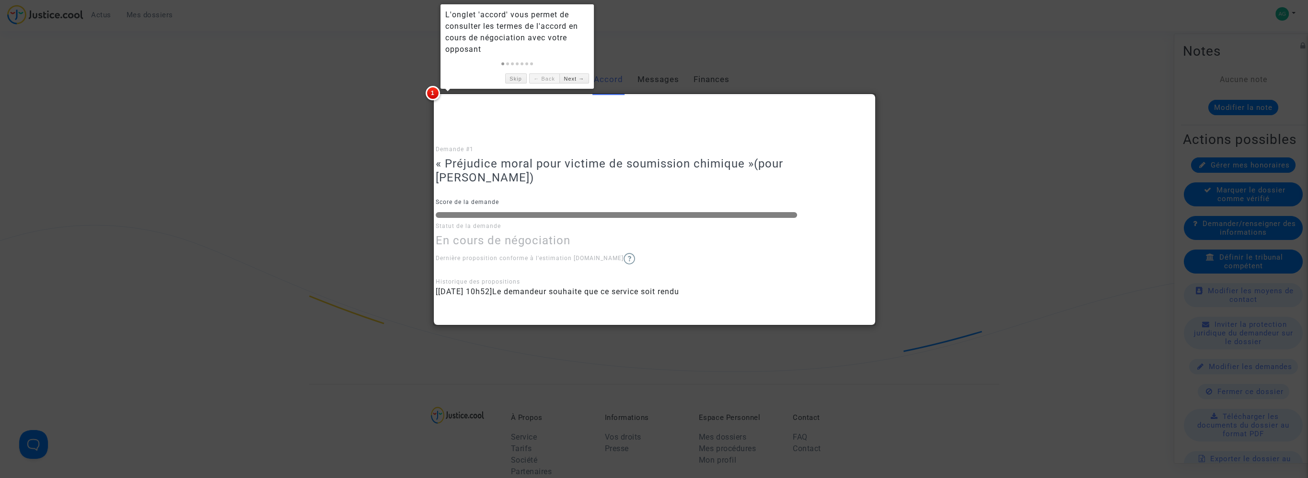
click at [909, 86] on div at bounding box center [654, 239] width 1308 height 478
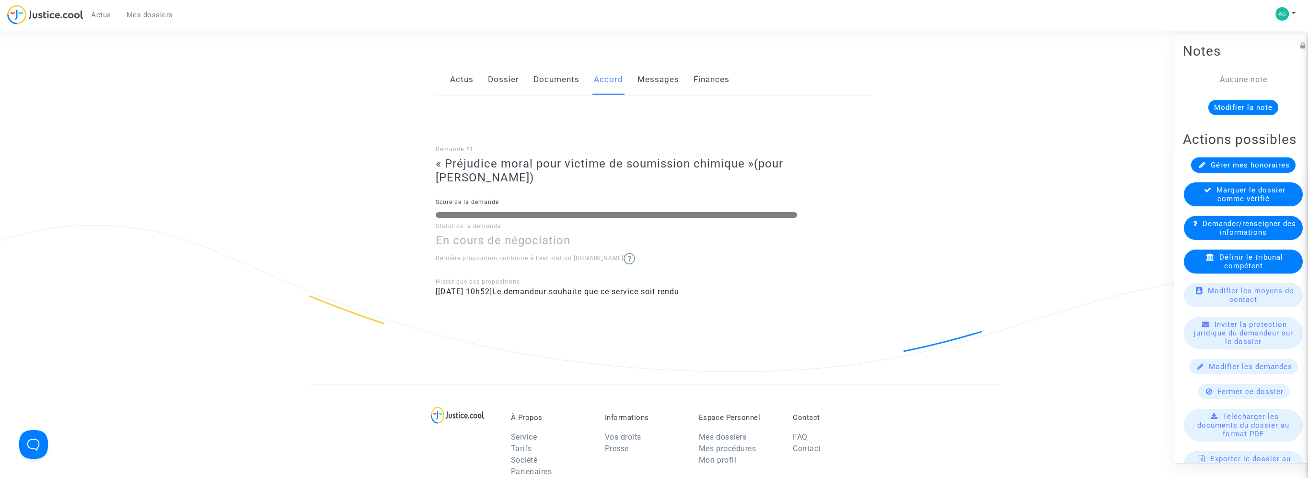
click at [551, 73] on link "Documents" at bounding box center [557, 80] width 46 height 32
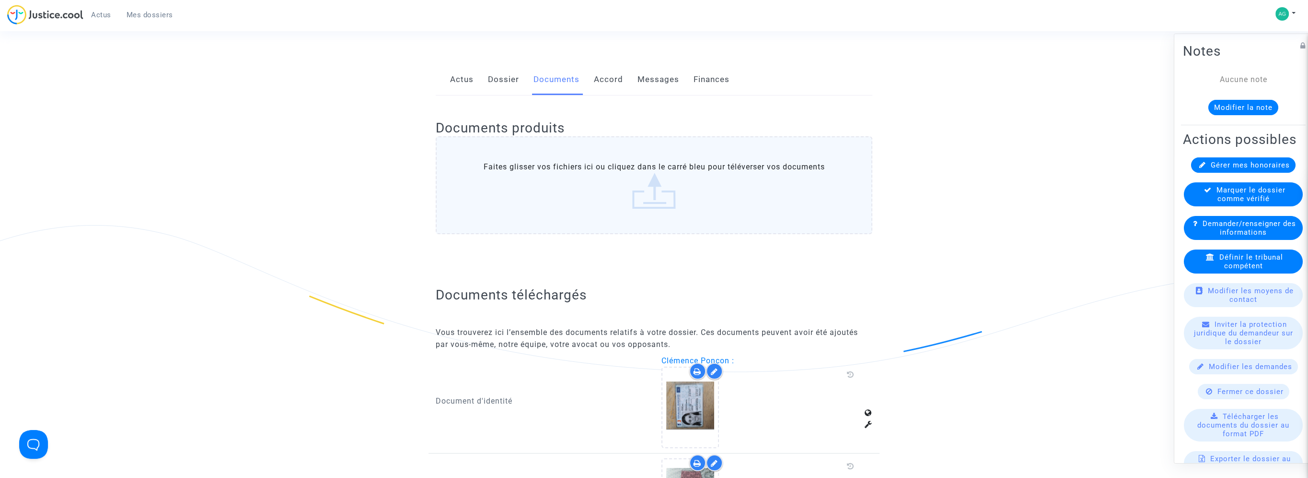
click at [522, 82] on div "Actus Dossier Documents Accord Messages Finances" at bounding box center [654, 80] width 437 height 32
click at [509, 81] on link "Dossier" at bounding box center [503, 80] width 31 height 32
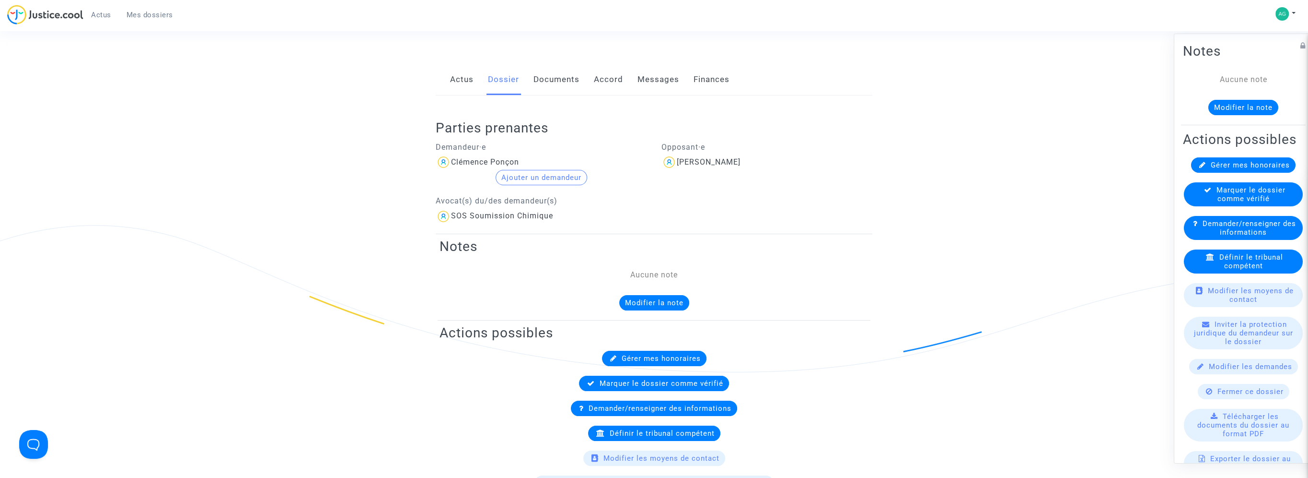
drag, startPoint x: 760, startPoint y: 163, endPoint x: 680, endPoint y: 169, distance: 80.8
click at [680, 169] on div "[PERSON_NAME]" at bounding box center [767, 161] width 211 height 15
copy div "[PERSON_NAME]"
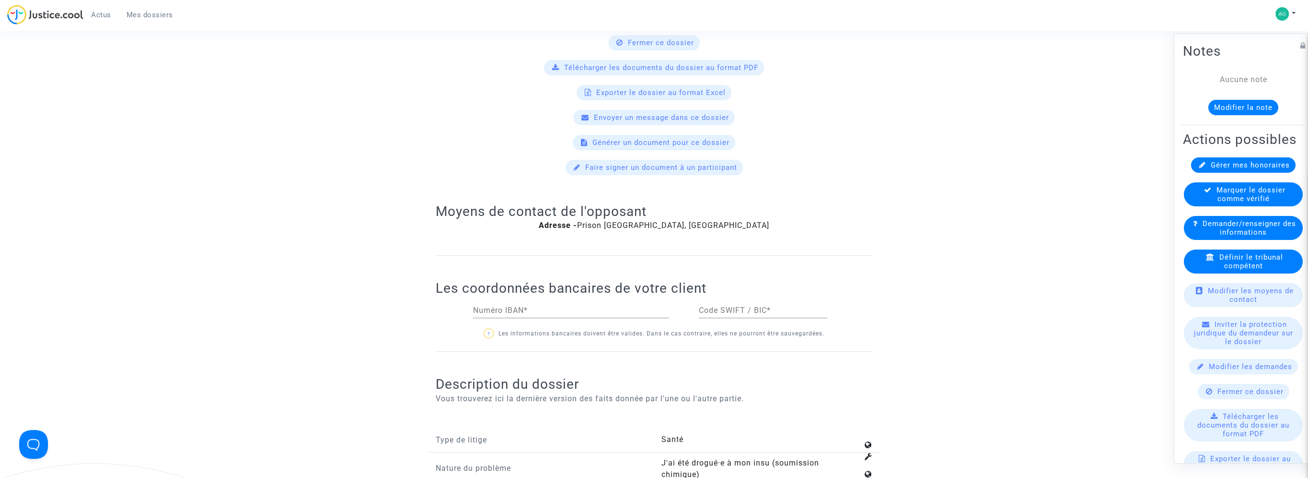
scroll to position [671, 0]
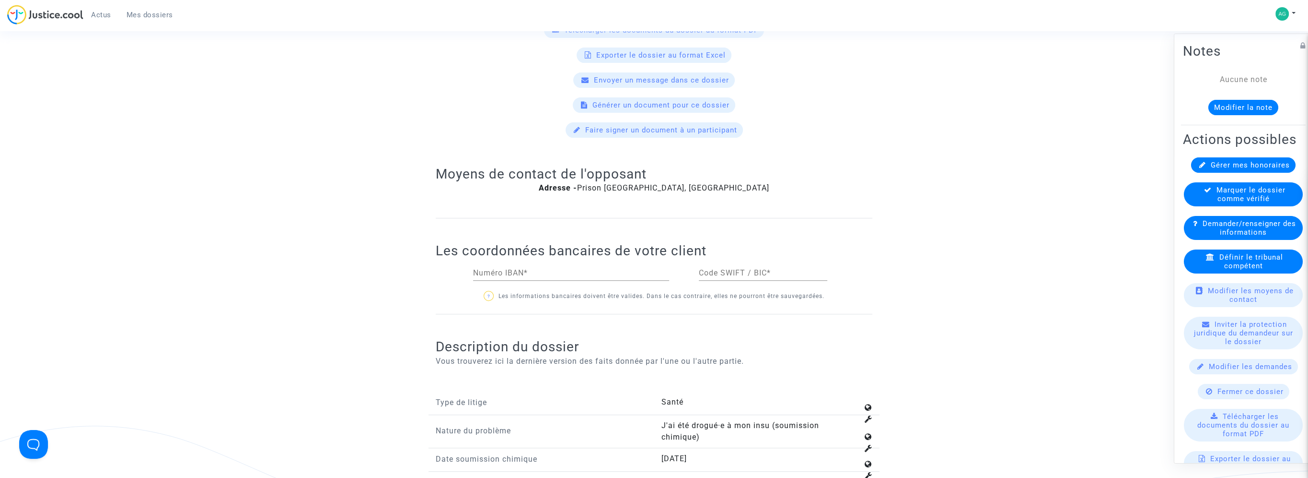
click at [713, 183] on span "Adresse - Prison [GEOGRAPHIC_DATA], [GEOGRAPHIC_DATA]" at bounding box center [654, 187] width 231 height 9
drag, startPoint x: 713, startPoint y: 182, endPoint x: 708, endPoint y: 184, distance: 5.9
click at [708, 184] on span "Adresse - Prison [GEOGRAPHIC_DATA], [GEOGRAPHIC_DATA]" at bounding box center [654, 187] width 231 height 9
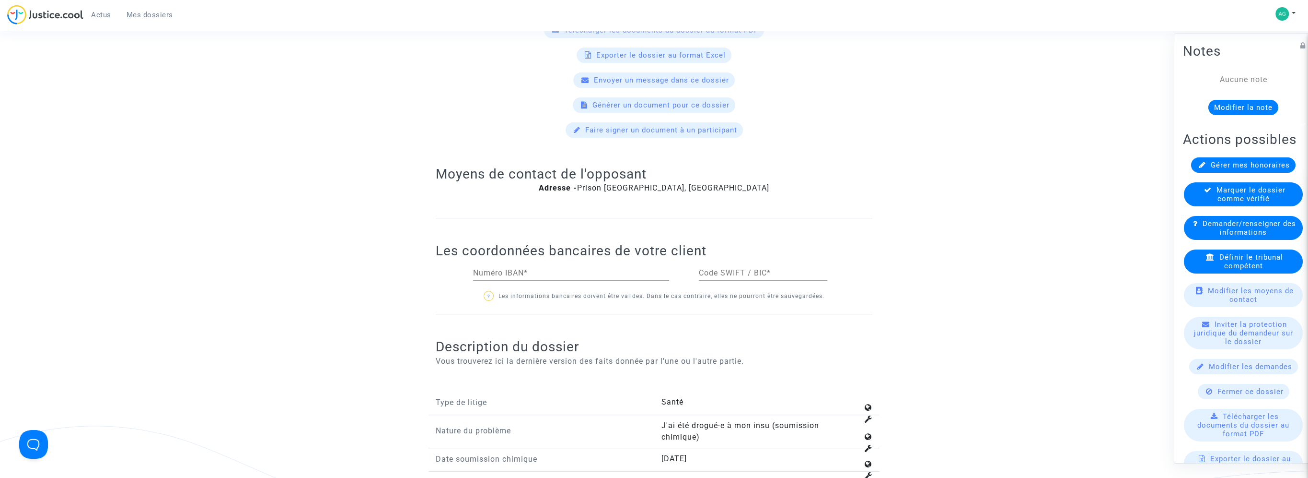
click at [708, 184] on span "Adresse - Prison [GEOGRAPHIC_DATA], [GEOGRAPHIC_DATA]" at bounding box center [654, 187] width 231 height 9
drag, startPoint x: 708, startPoint y: 184, endPoint x: 696, endPoint y: 209, distance: 27.5
click at [696, 209] on div "Moyens de contact de l'opposant Adresse - Prison 34750 [GEOGRAPHIC_DATA], [GEOG…" at bounding box center [654, 179] width 437 height 77
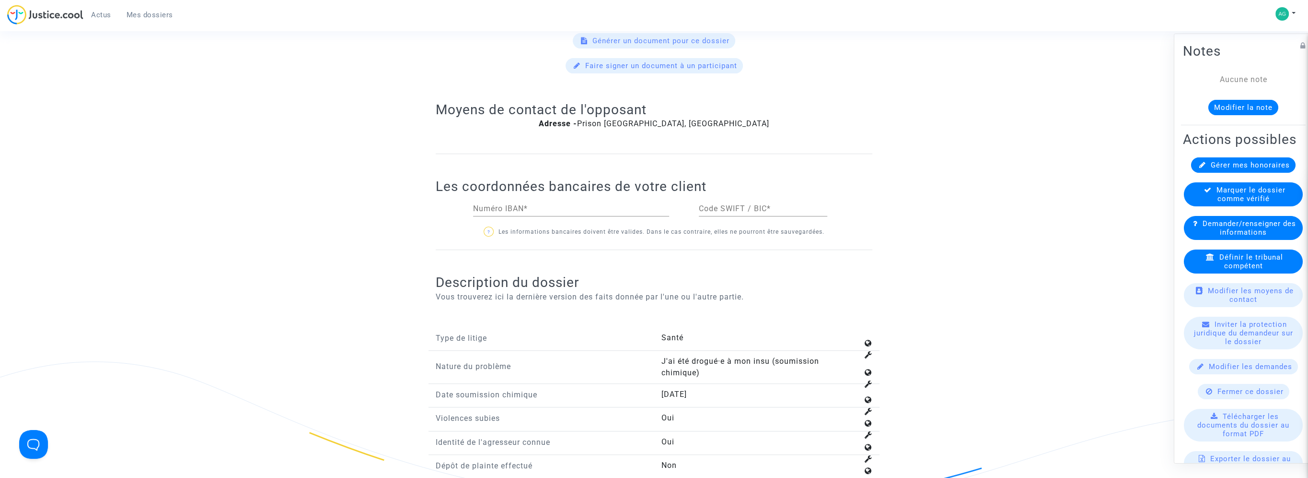
scroll to position [719, 0]
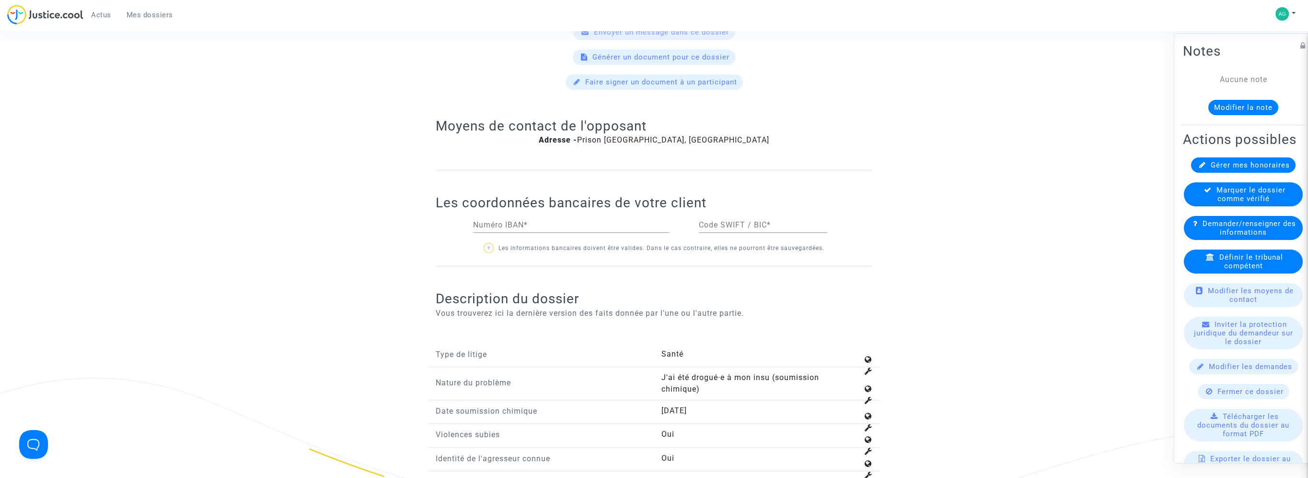
click at [633, 247] on p "? Les informations bancaires doivent être valides. Dans le cas contraire, elles…" at bounding box center [654, 248] width 437 height 12
click at [595, 137] on span "Adresse - Prison [GEOGRAPHIC_DATA], [GEOGRAPHIC_DATA]" at bounding box center [654, 139] width 231 height 9
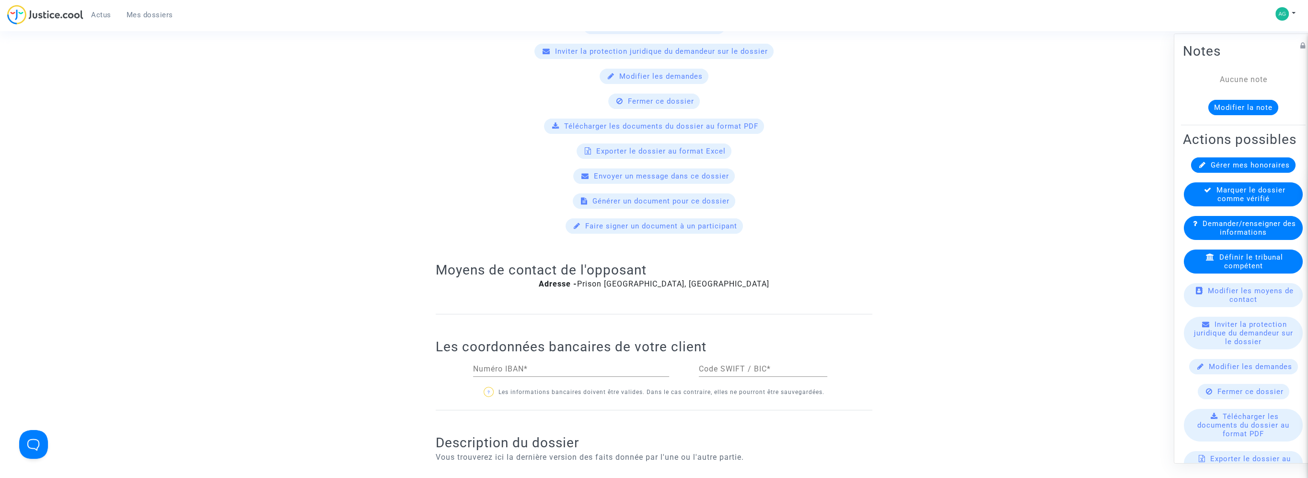
scroll to position [431, 0]
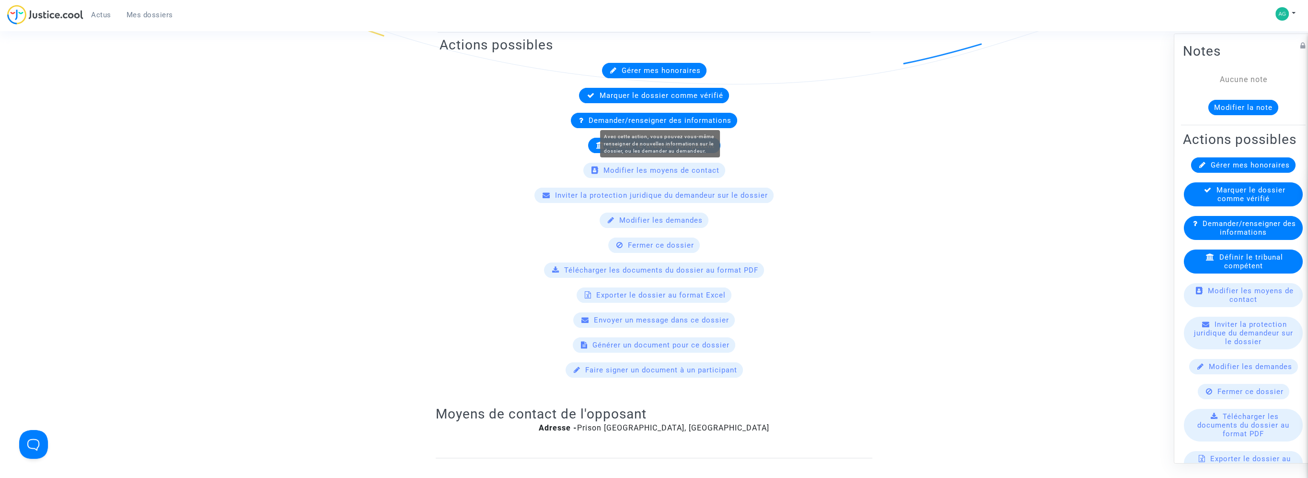
click at [625, 123] on span "Demander/renseigner des informations" at bounding box center [660, 120] width 143 height 9
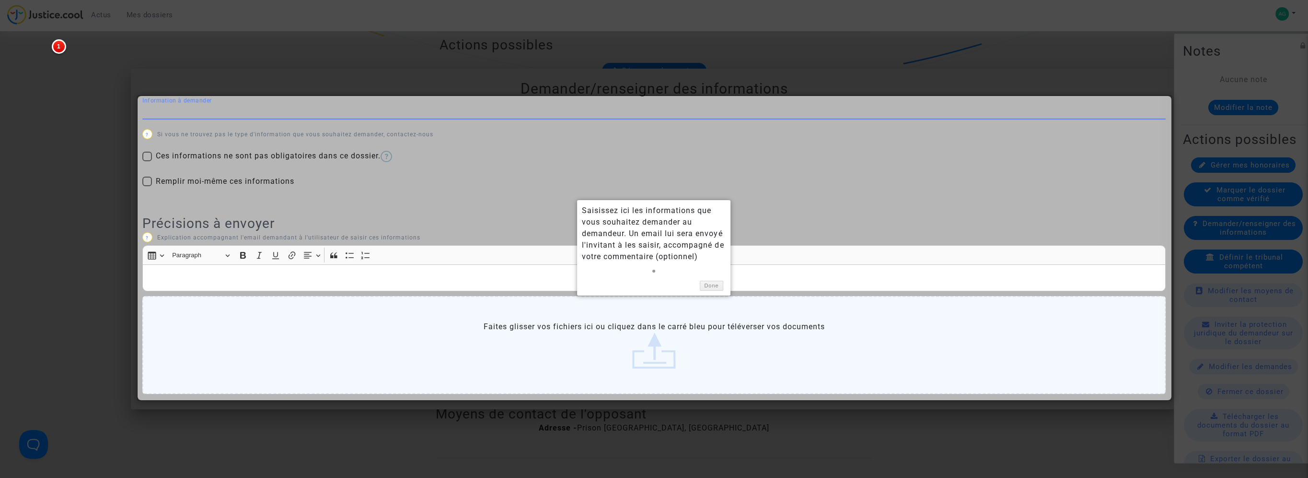
click at [211, 164] on div at bounding box center [654, 247] width 1035 height 305
click at [518, 185] on div at bounding box center [654, 247] width 1035 height 305
click at [713, 283] on link "Done" at bounding box center [712, 285] width 24 height 10
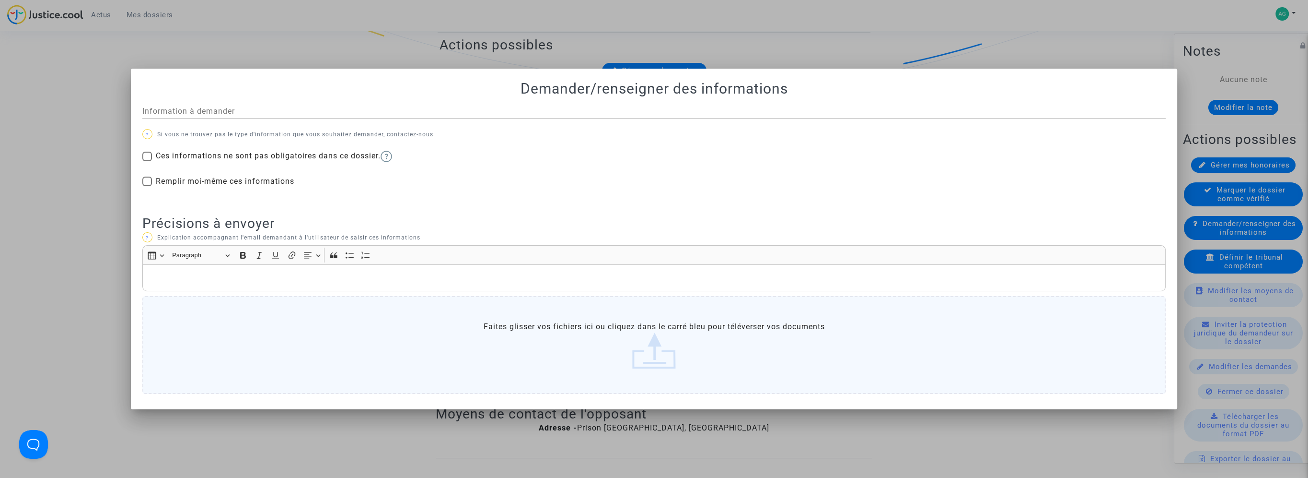
click at [210, 281] on p "Rich Text Editor, main" at bounding box center [654, 277] width 1013 height 12
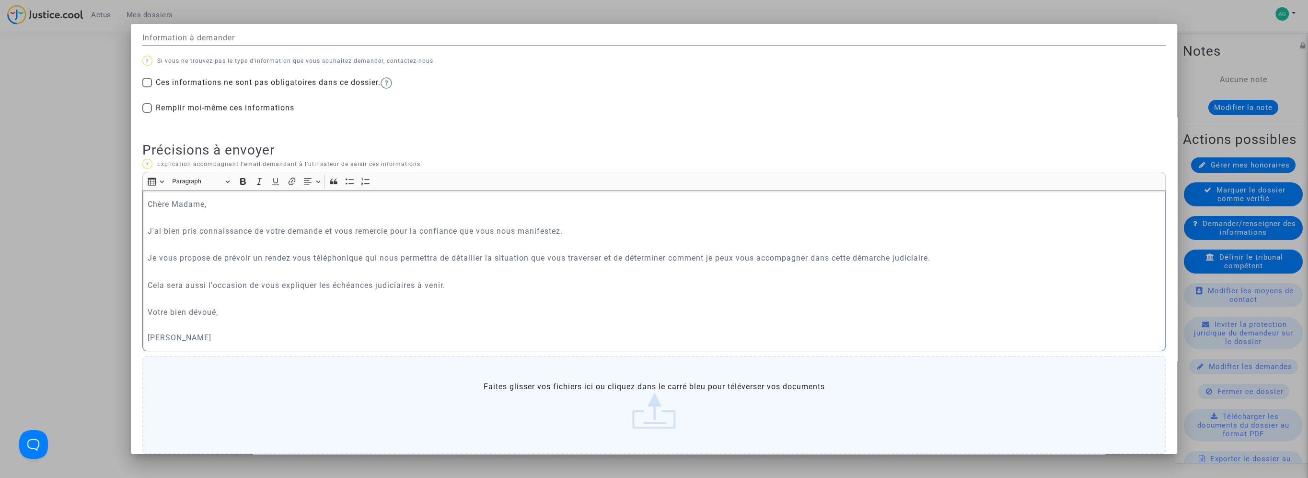
scroll to position [43, 0]
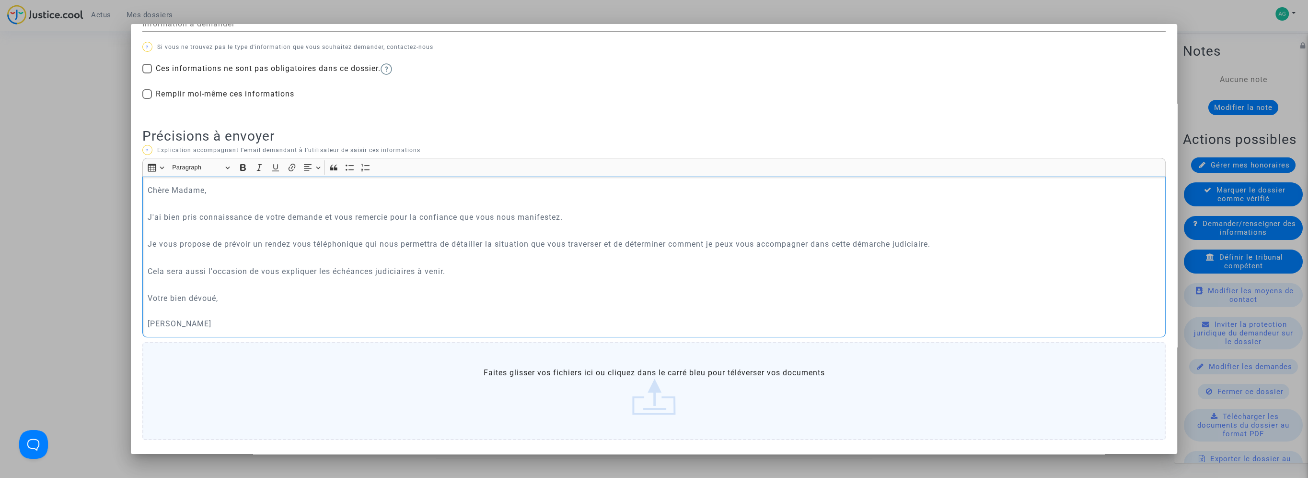
drag, startPoint x: 223, startPoint y: 320, endPoint x: 107, endPoint y: 173, distance: 188.1
click at [107, 173] on div "Demander/renseigner des informations Information à demander ? Si vous ne trouve…" at bounding box center [654, 239] width 1308 height 478
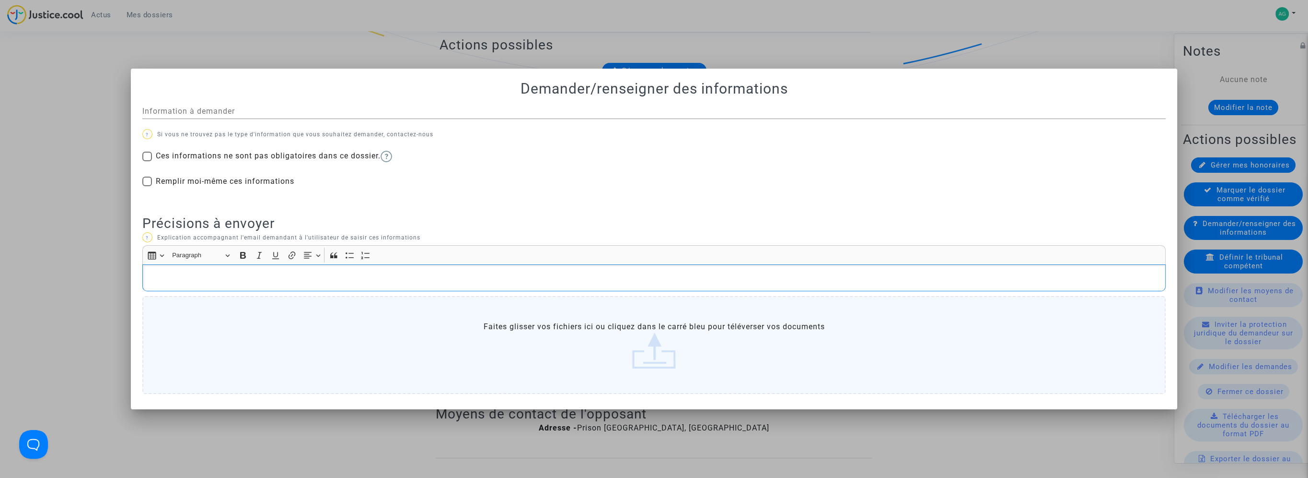
scroll to position [0, 0]
click at [1055, 11] on div at bounding box center [654, 239] width 1308 height 478
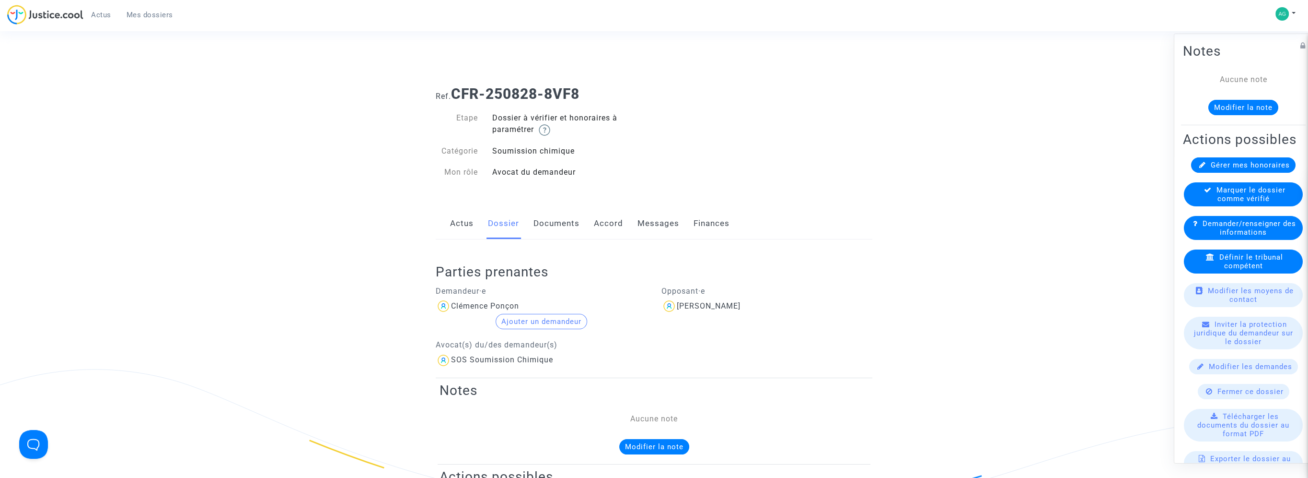
scroll to position [431, 0]
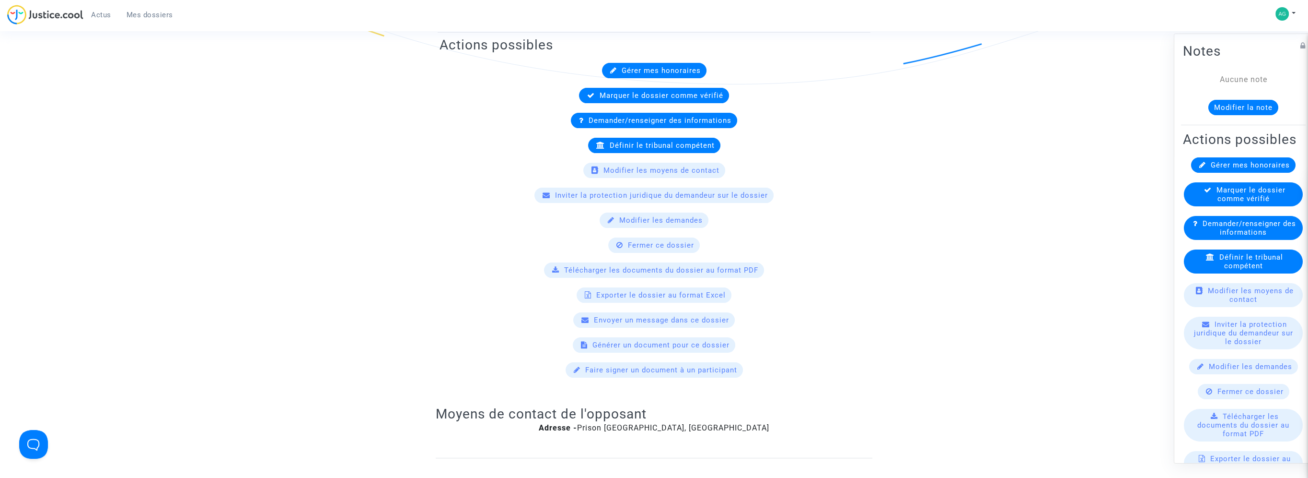
click at [635, 316] on span "Envoyer un message dans ce dossier" at bounding box center [661, 319] width 135 height 9
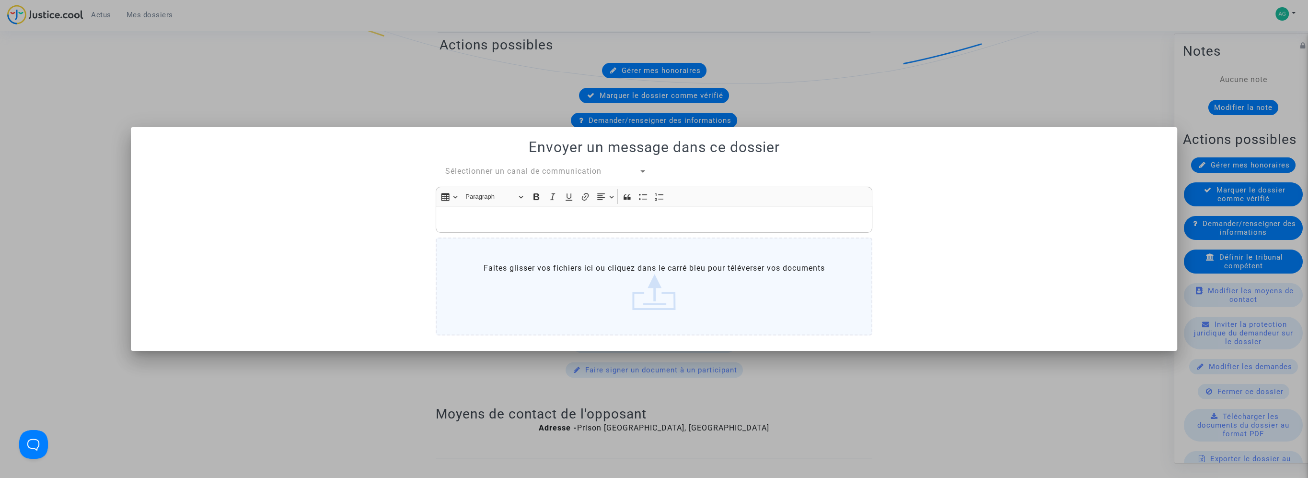
scroll to position [0, 0]
click at [577, 220] on p "Rich Text Editor, main" at bounding box center [654, 219] width 427 height 12
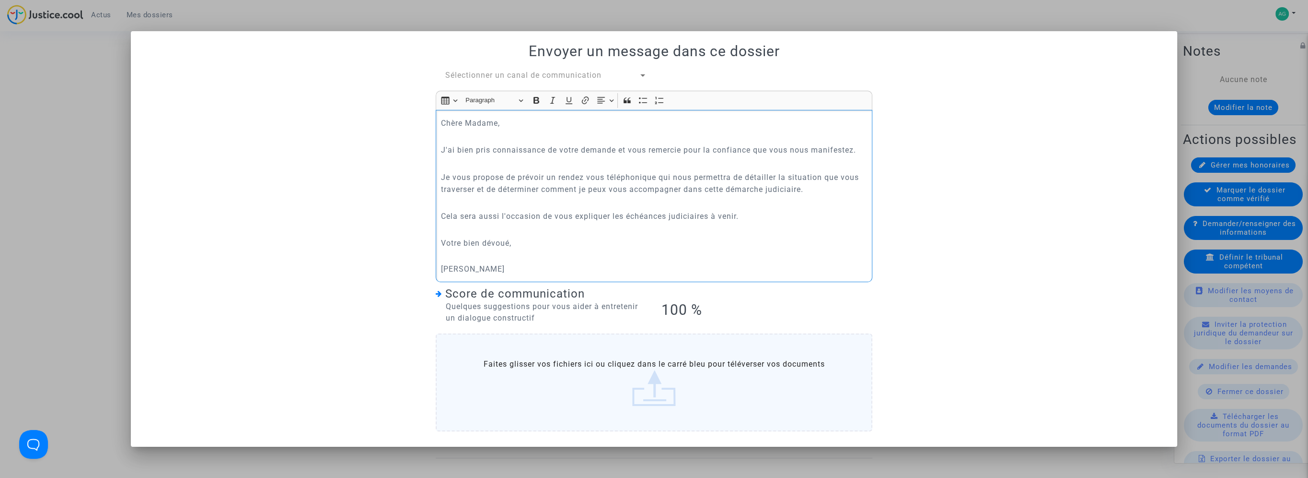
click at [580, 180] on p "Je vous propose de prévoir un rendez vous téléphonique qui nous permettra de dé…" at bounding box center [654, 183] width 427 height 24
click at [1082, 232] on div "Sélectionner un canal de communication Rich Text Editor Insert table Insert tab…" at bounding box center [654, 252] width 1024 height 365
click at [1208, 29] on div at bounding box center [654, 239] width 1308 height 478
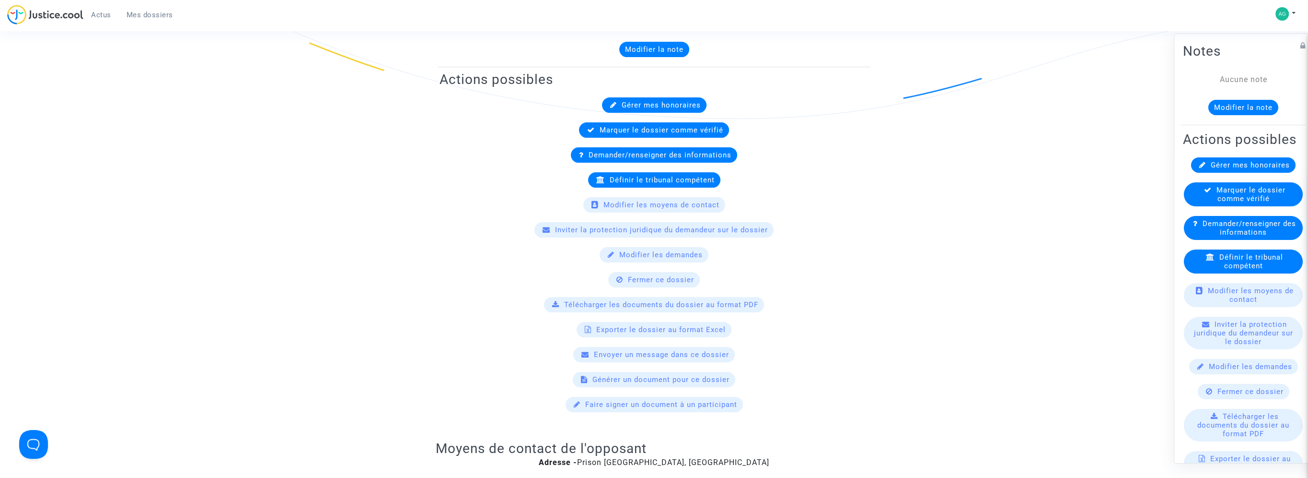
scroll to position [325, 0]
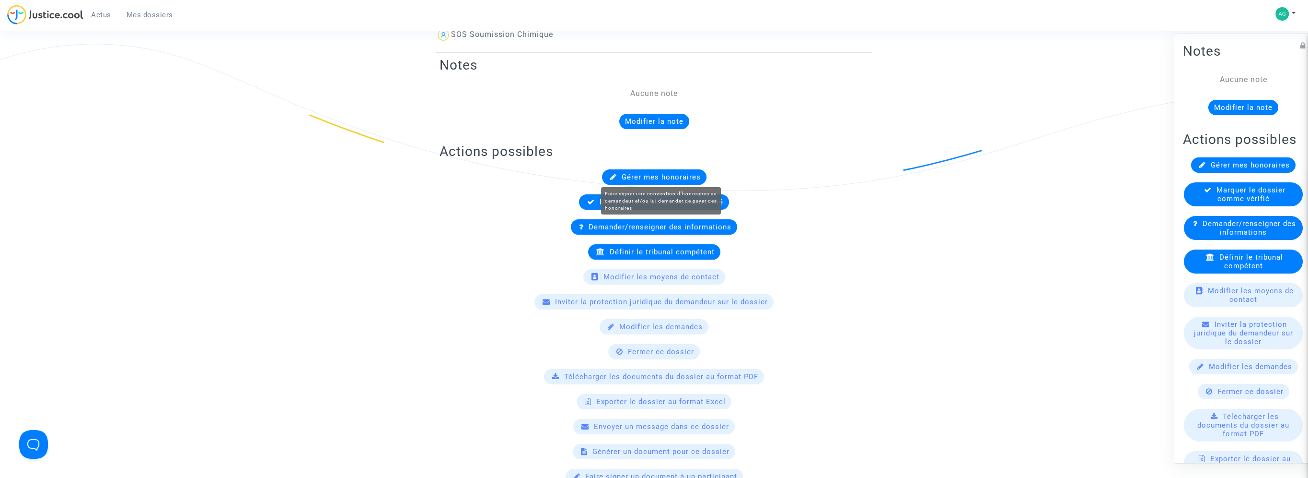
click at [664, 173] on span "Gérer mes honoraires" at bounding box center [661, 177] width 79 height 9
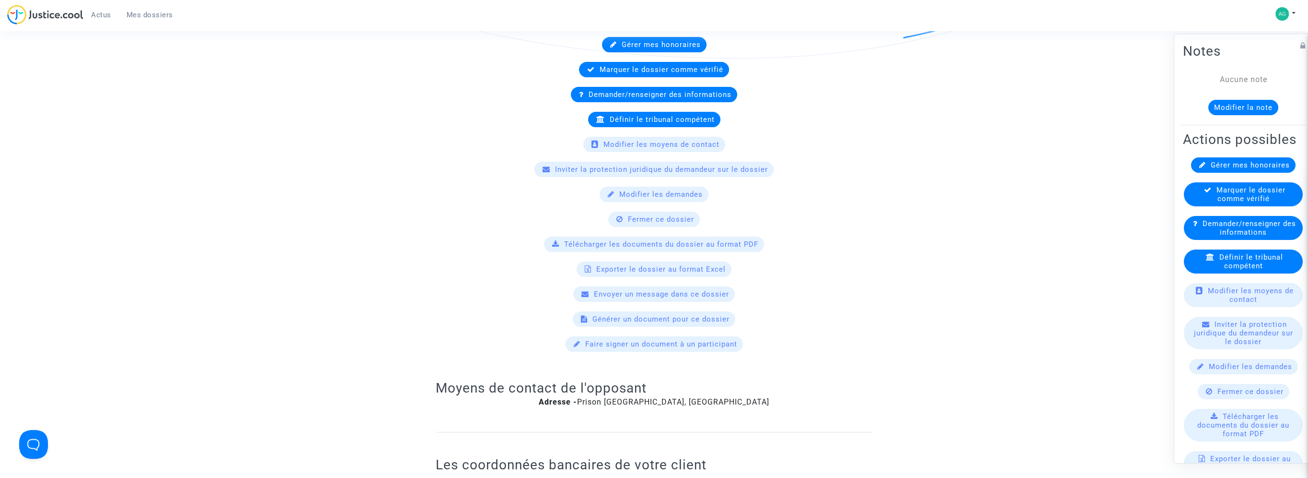
scroll to position [431, 0]
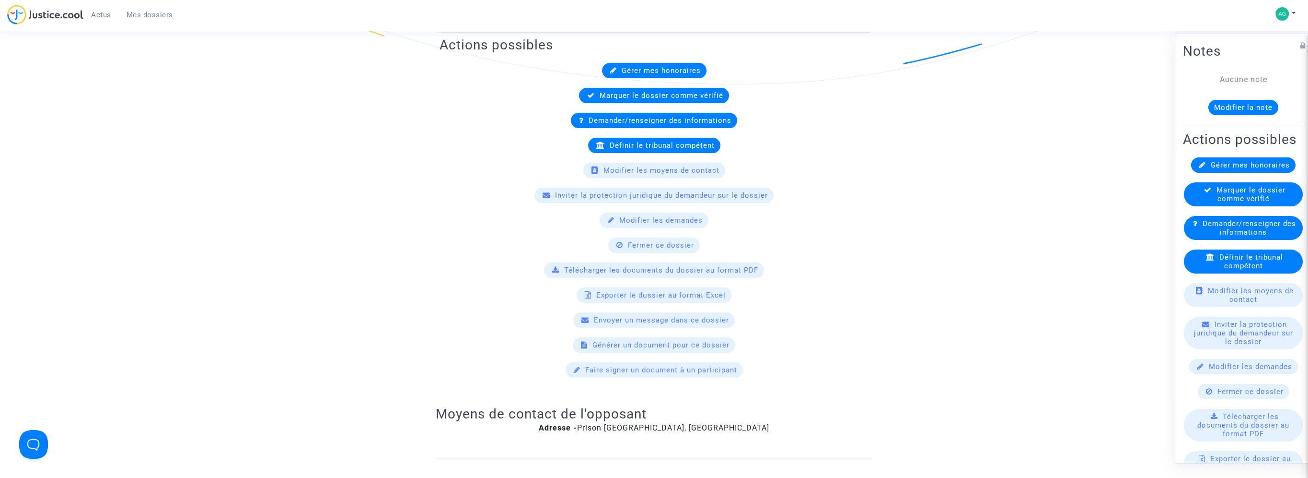
click at [680, 319] on span "Envoyer un message dans ce dossier" at bounding box center [661, 319] width 135 height 9
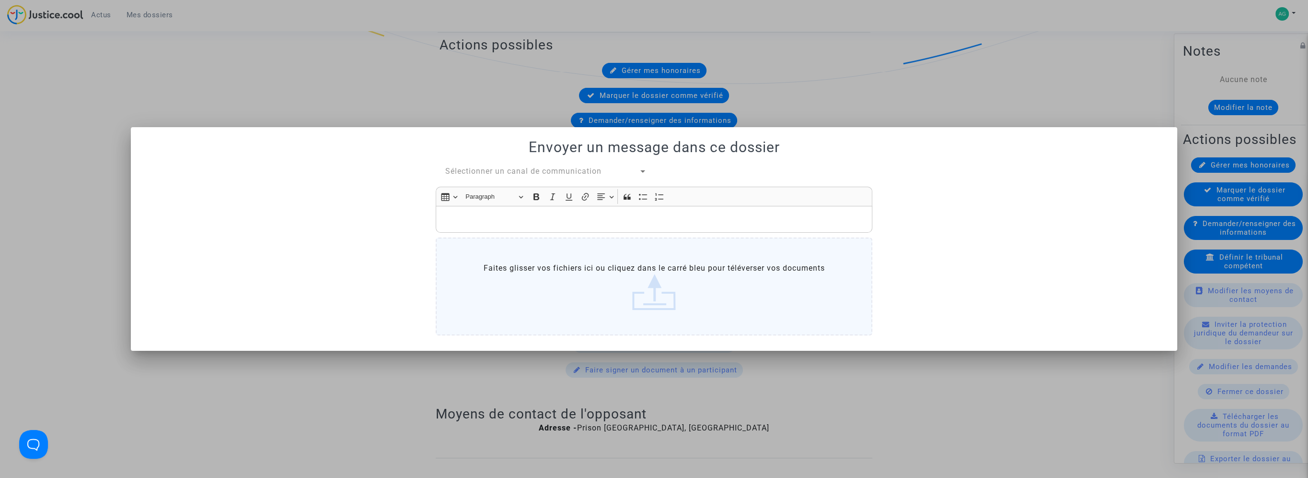
click at [631, 219] on p "Rich Text Editor, main" at bounding box center [654, 219] width 427 height 12
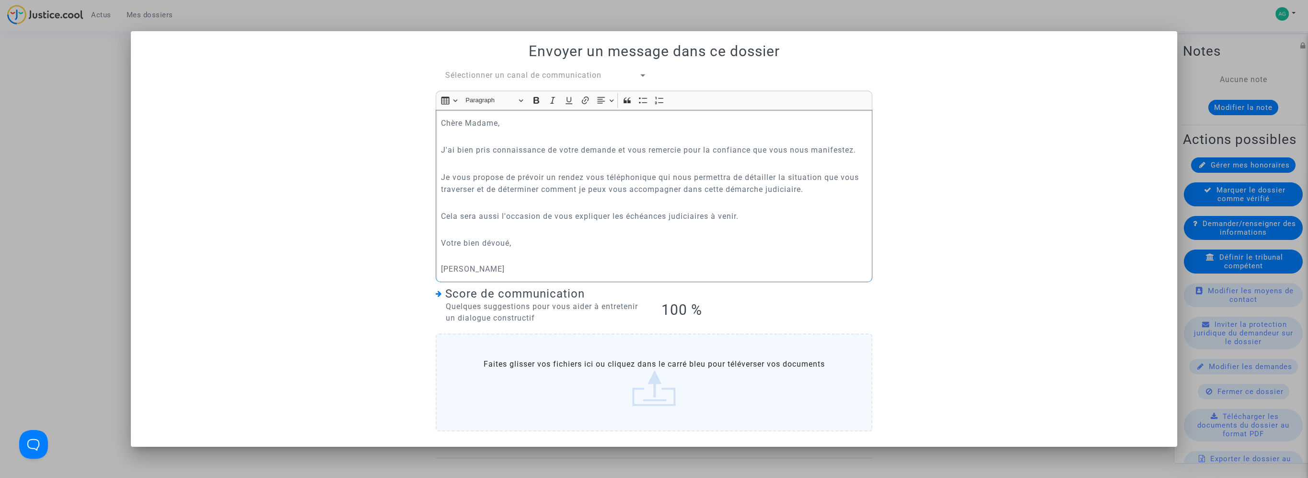
click at [679, 324] on div "Rich Text Editor Insert table Insert table Heading Paragraph Paragraph Heading …" at bounding box center [654, 263] width 437 height 344
drag, startPoint x: 679, startPoint y: 324, endPoint x: 697, endPoint y: 387, distance: 65.7
click at [697, 388] on label "Faites glisser vos fichiers ici ou cliquez dans le carré bleu pour téléverser v…" at bounding box center [654, 382] width 437 height 98
click at [0, 0] on input "Faites glisser vos fichiers ici ou cliquez dans le carré bleu pour téléverser v…" at bounding box center [0, 0] width 0 height 0
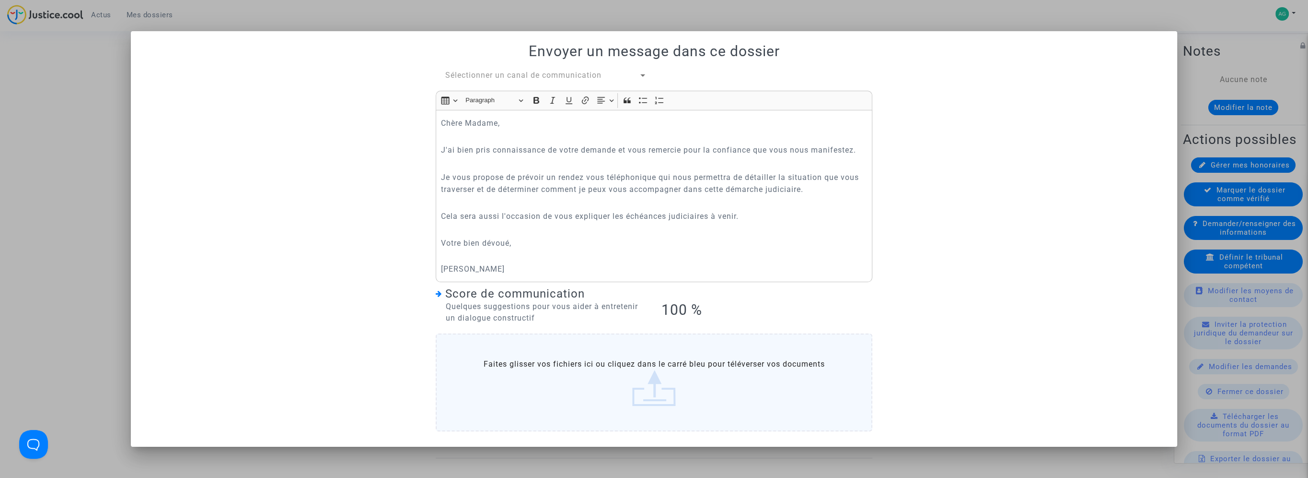
click at [445, 291] on h3 "Score de communication" at bounding box center [541, 294] width 211 height 14
click at [440, 293] on icon at bounding box center [439, 293] width 6 height 7
click at [675, 261] on p "​​​​​​​ [PERSON_NAME]" at bounding box center [654, 263] width 427 height 24
click at [1170, 23] on div at bounding box center [654, 239] width 1308 height 478
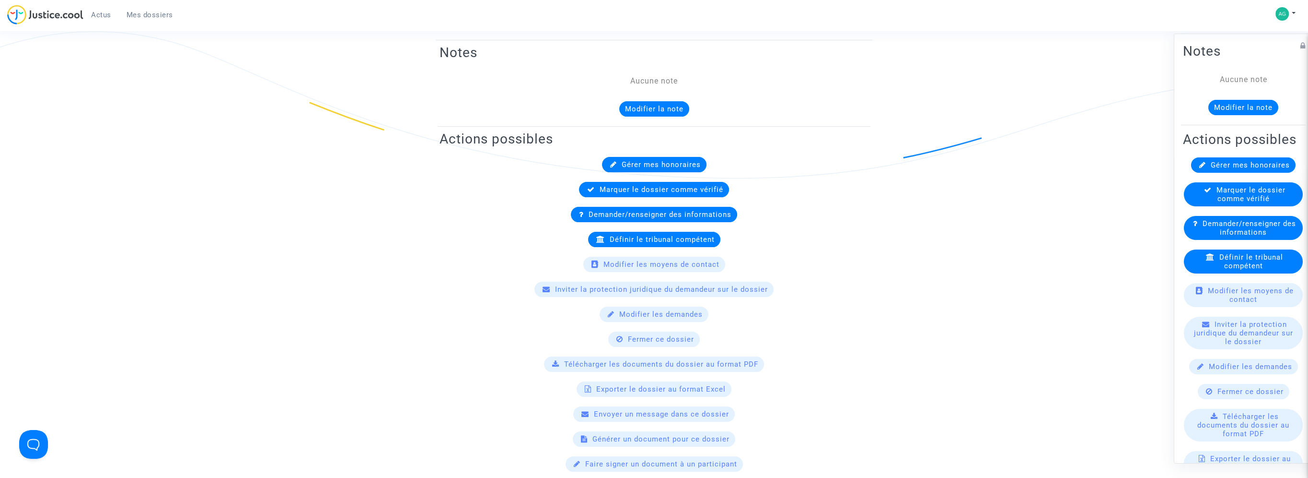
scroll to position [336, 0]
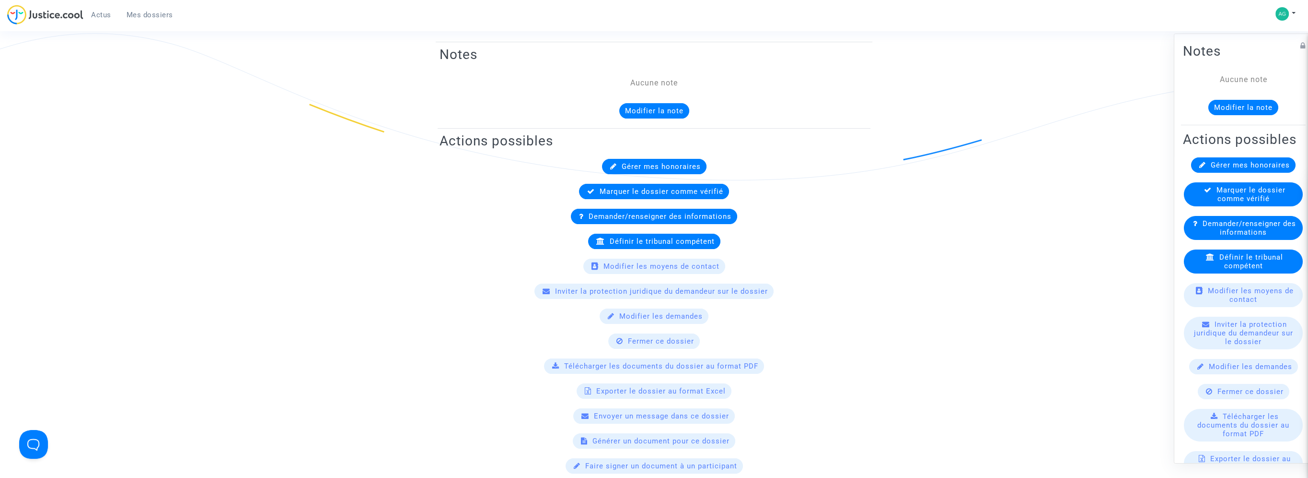
click at [662, 108] on button "Modifier la note" at bounding box center [654, 110] width 70 height 15
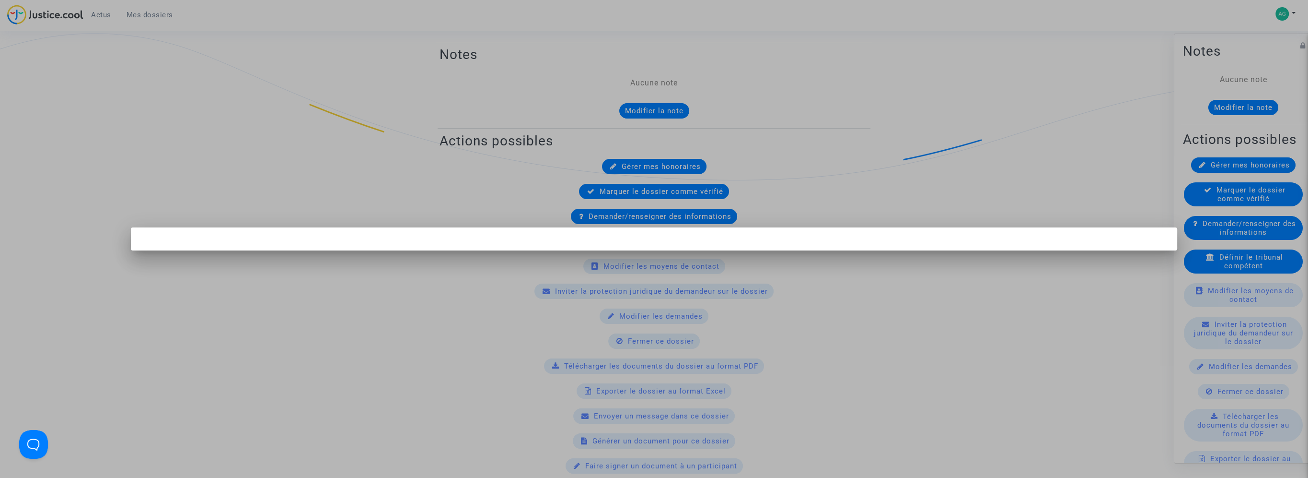
scroll to position [0, 0]
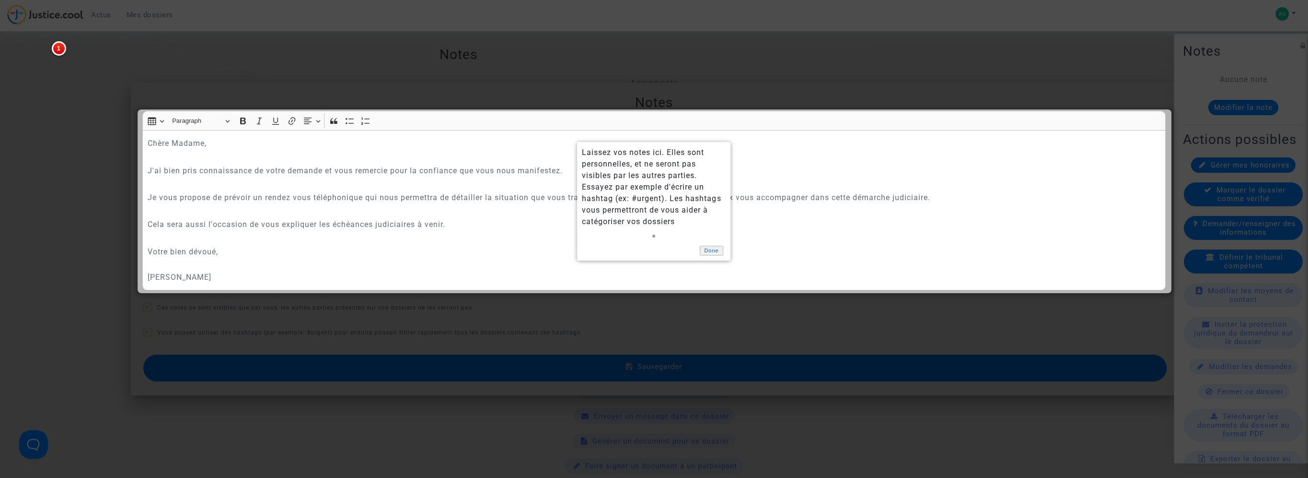
click at [721, 249] on link "Done" at bounding box center [712, 250] width 24 height 10
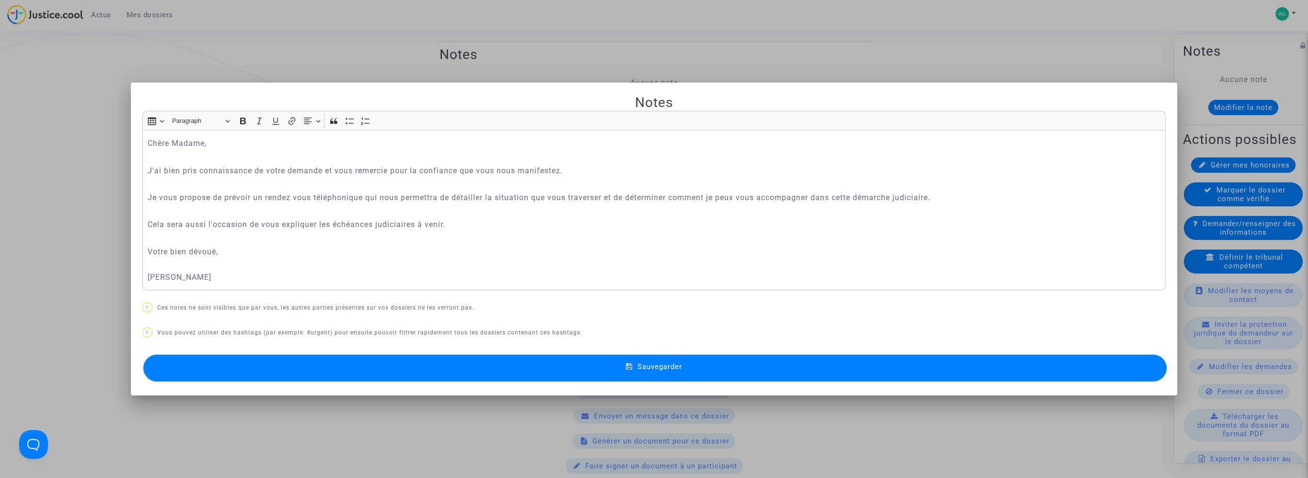
click at [1123, 32] on div at bounding box center [654, 239] width 1308 height 478
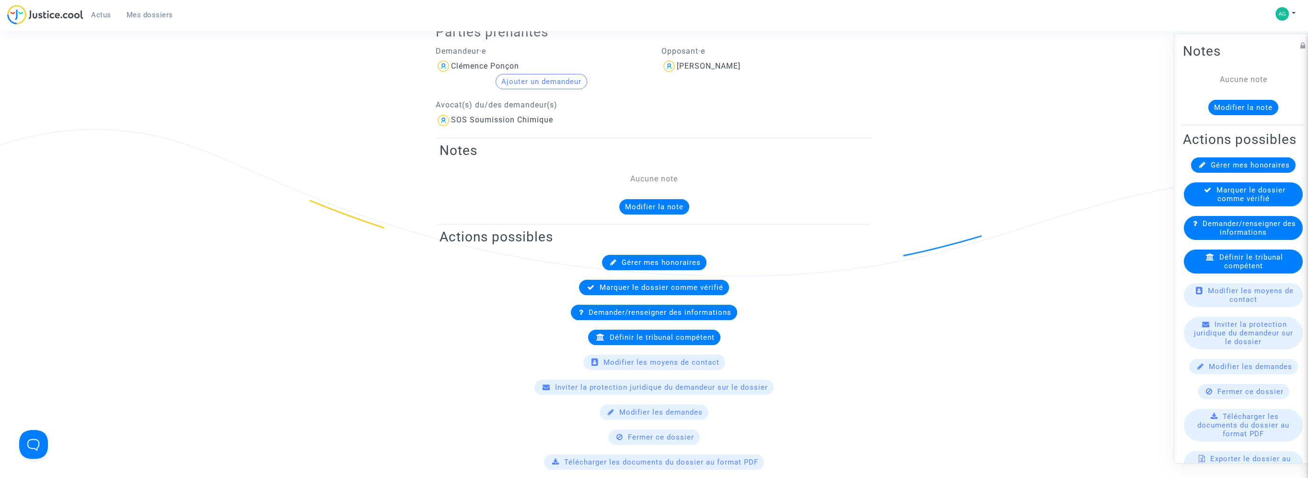
scroll to position [96, 0]
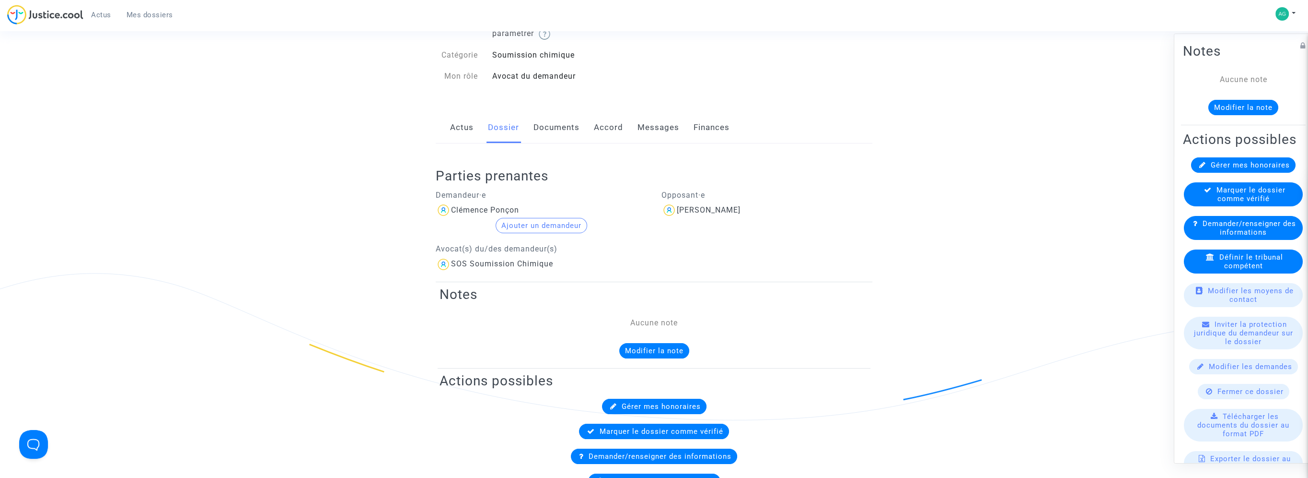
click at [551, 121] on link "Documents" at bounding box center [557, 128] width 46 height 32
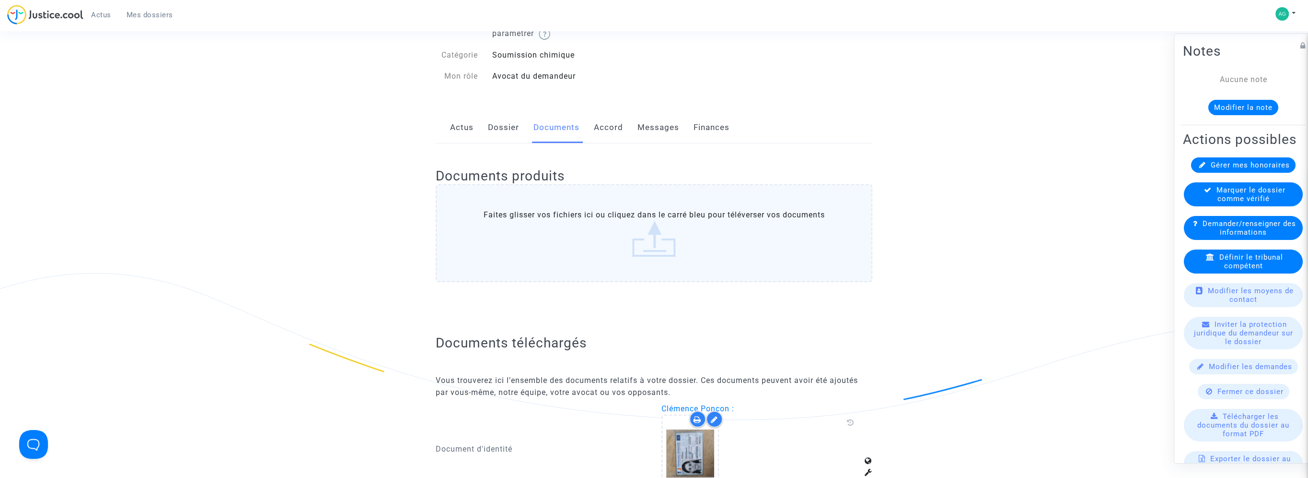
click at [608, 127] on link "Accord" at bounding box center [608, 128] width 29 height 32
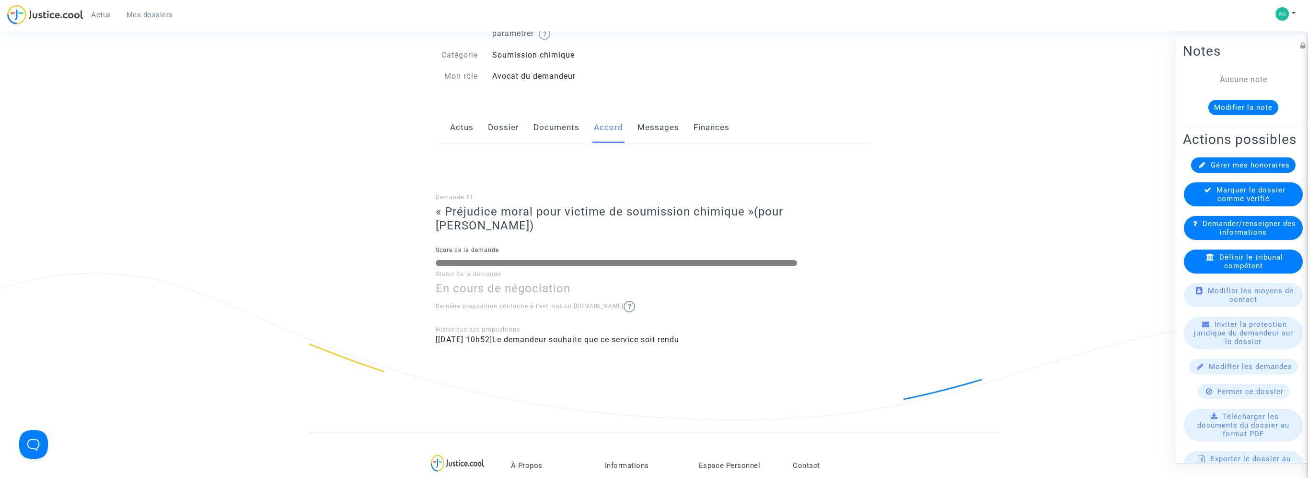
click at [660, 128] on link "Messages" at bounding box center [659, 128] width 42 height 32
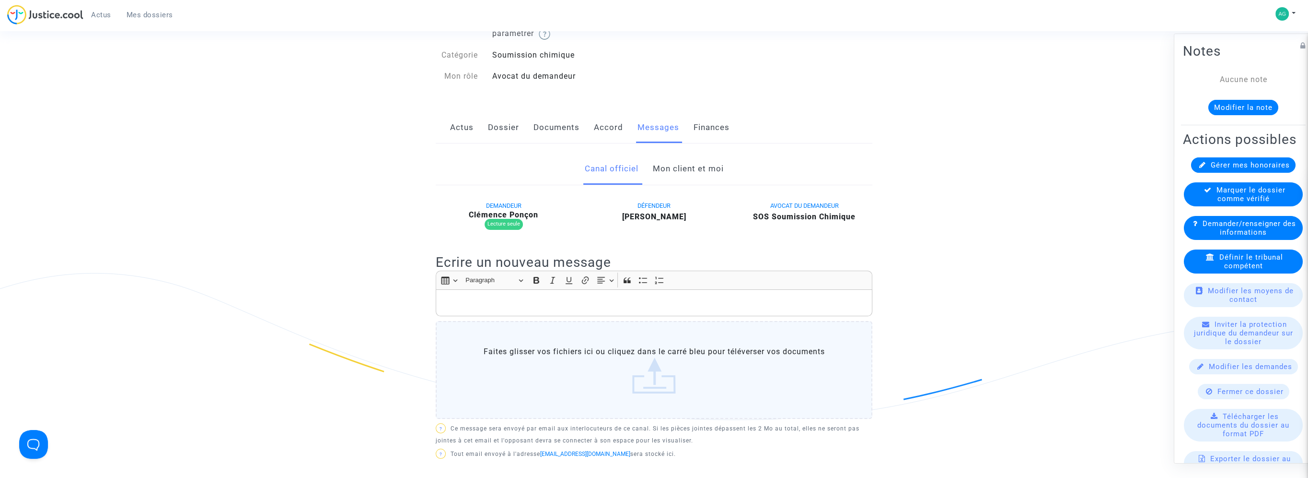
click at [669, 169] on link "Mon client et moi" at bounding box center [688, 169] width 71 height 32
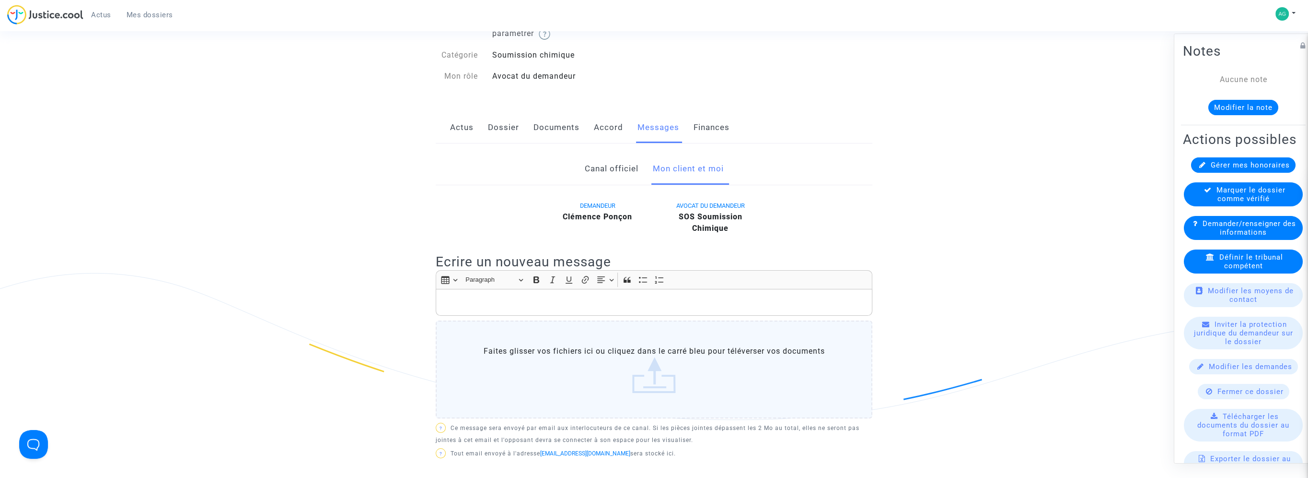
click at [621, 291] on div "Rich Text Editor, main" at bounding box center [654, 302] width 437 height 27
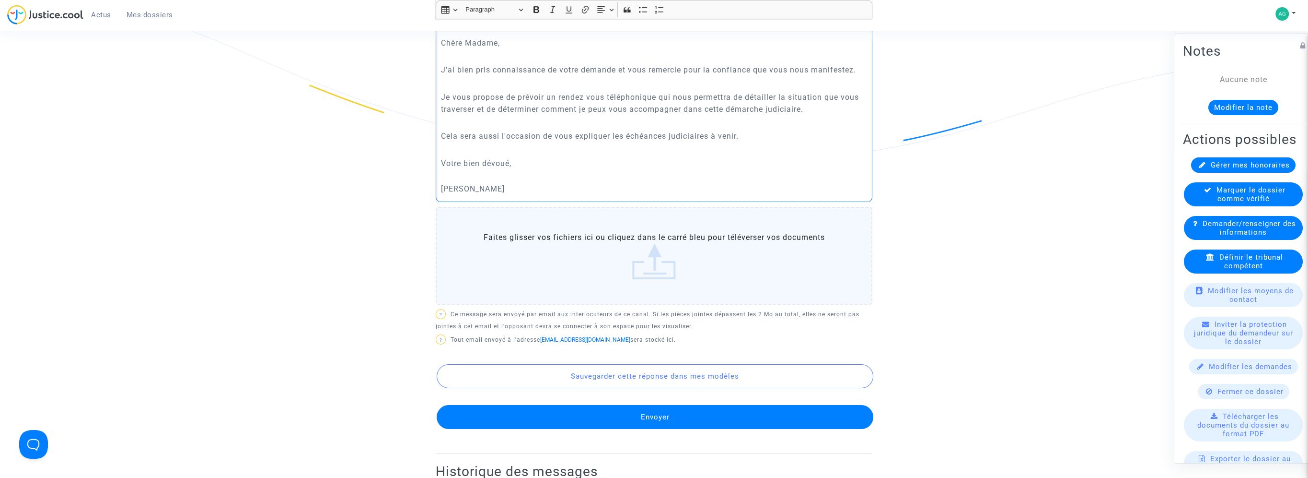
scroll to position [336, 0]
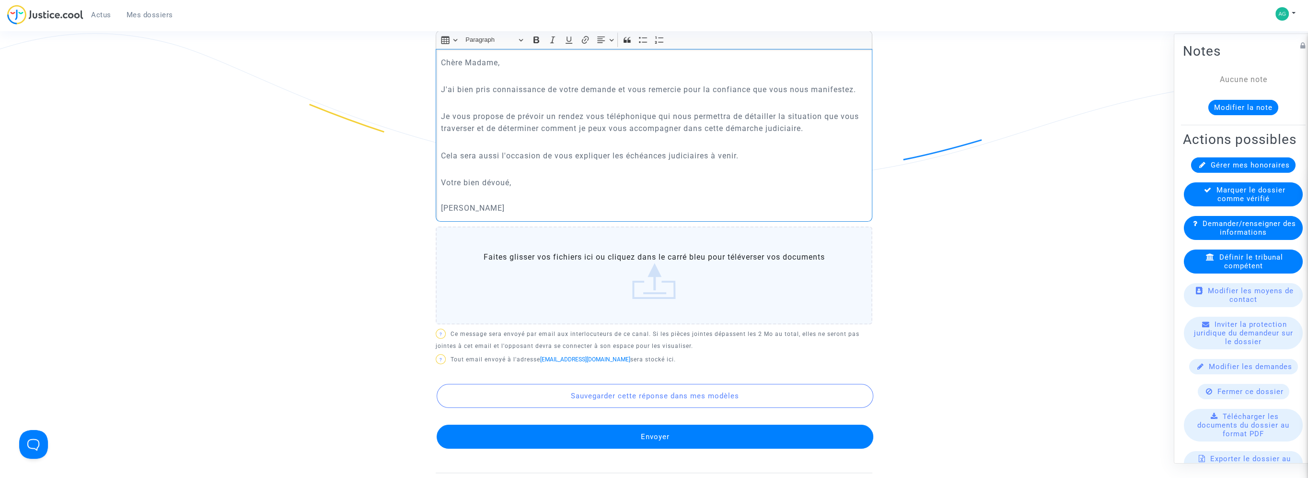
click at [765, 435] on button "Envoyer" at bounding box center [655, 436] width 437 height 24
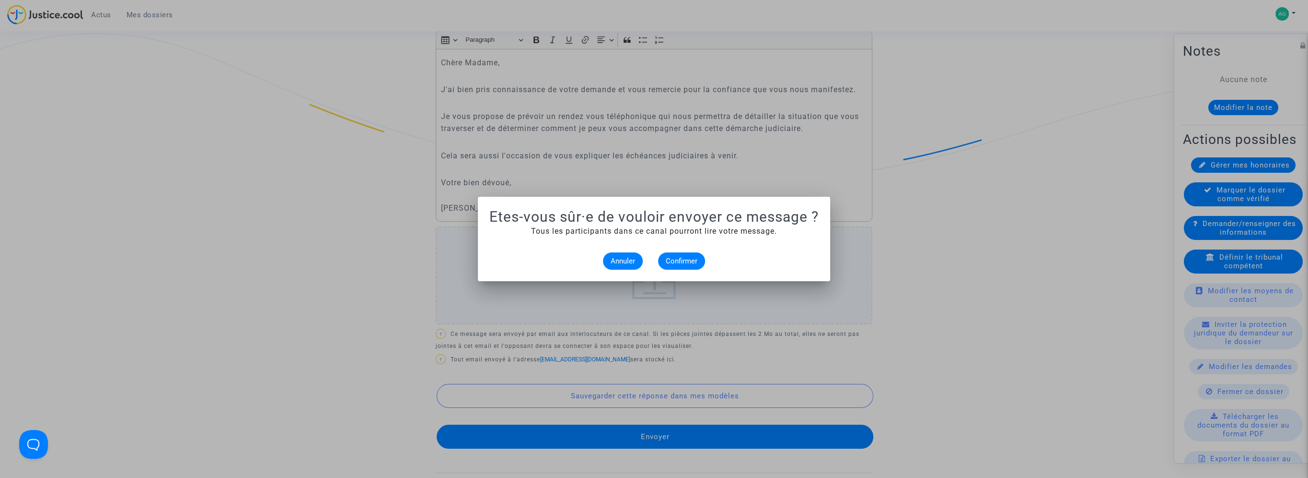
scroll to position [0, 0]
click at [682, 256] on span "Confirmer" at bounding box center [682, 260] width 32 height 9
